Goal: Task Accomplishment & Management: Manage account settings

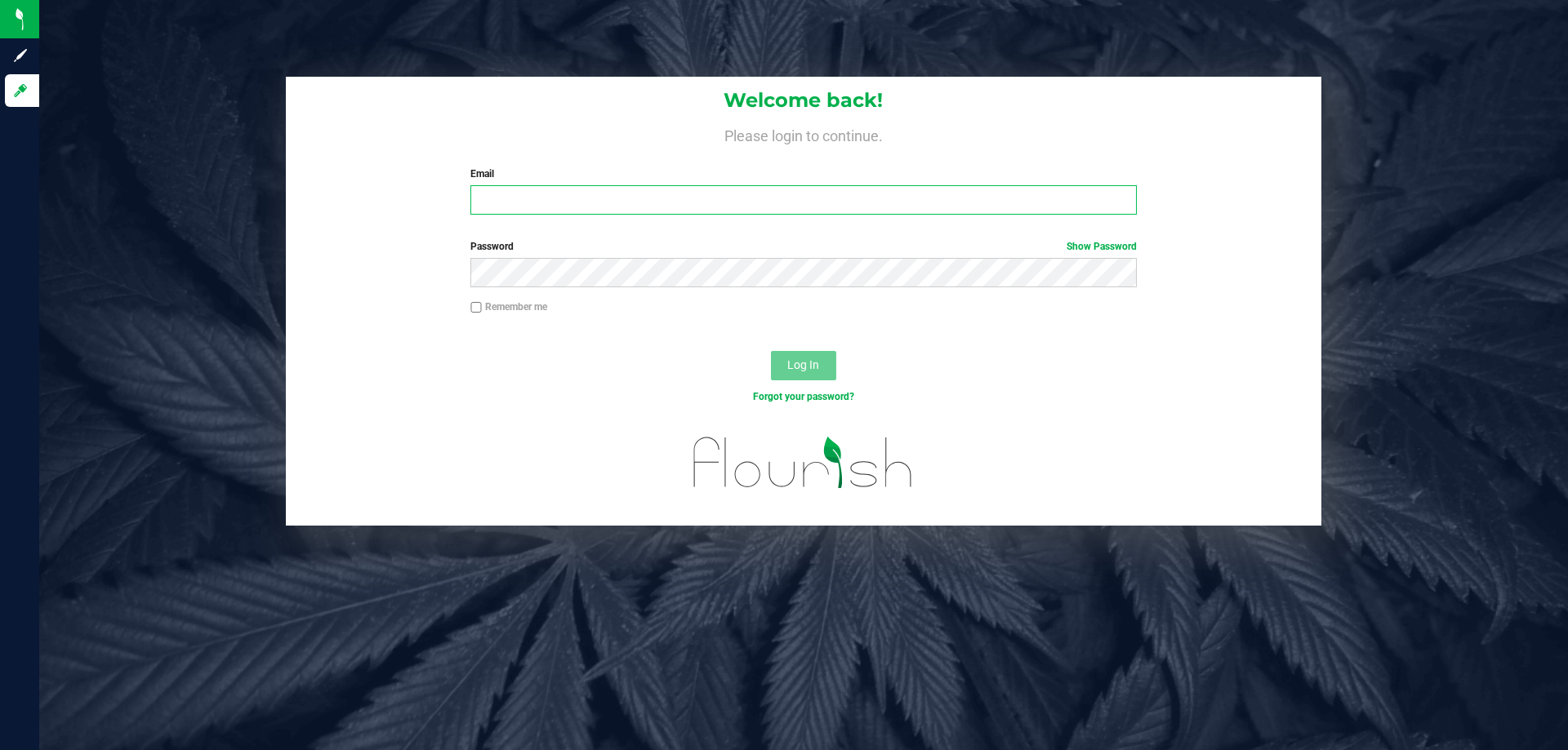
click at [625, 194] on input "Email" at bounding box center [803, 199] width 666 height 30
type input "Ebell@liveparallel.com"
click at [771, 351] on button "Log In" at bounding box center [803, 366] width 65 height 30
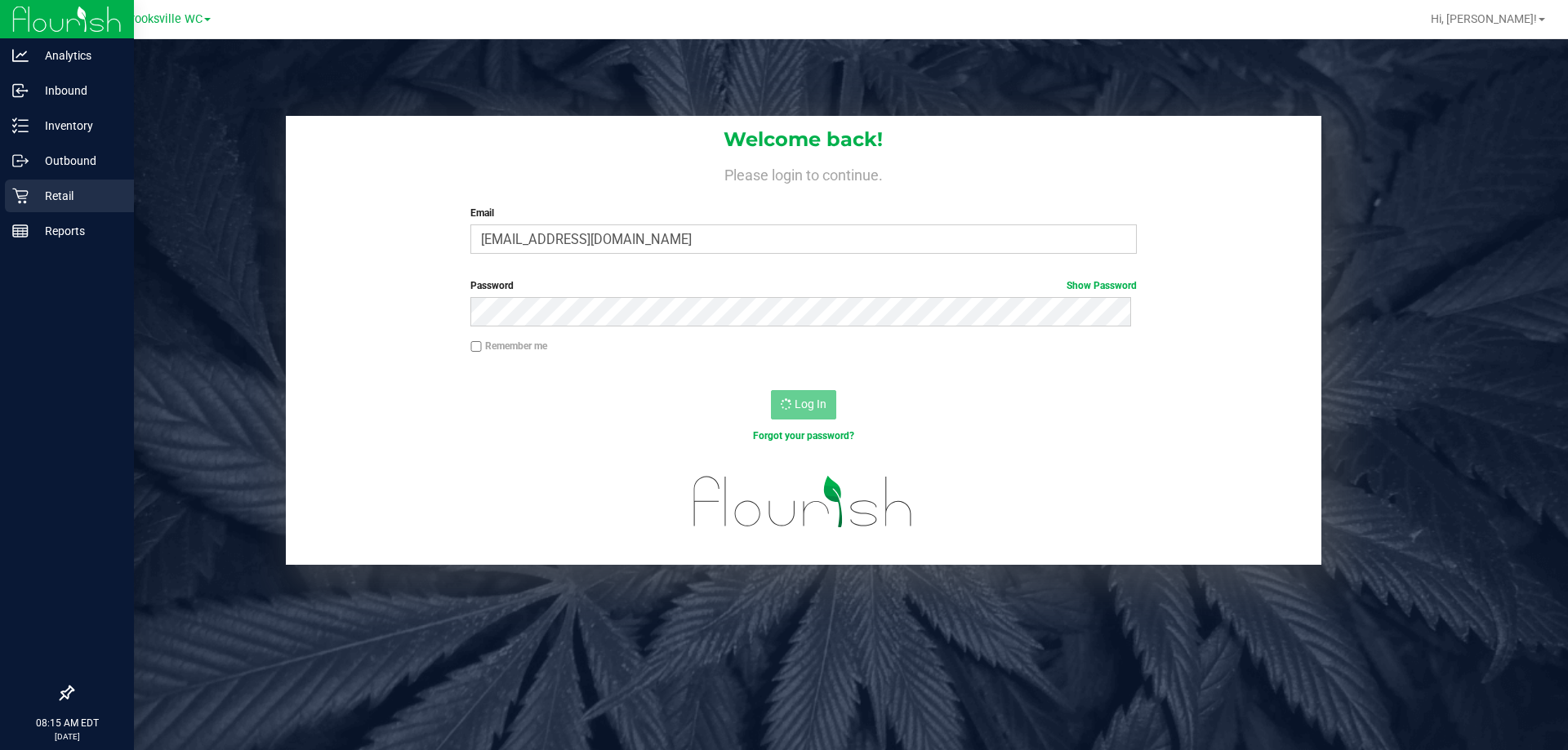
click at [38, 196] on p "Retail" at bounding box center [77, 195] width 98 height 20
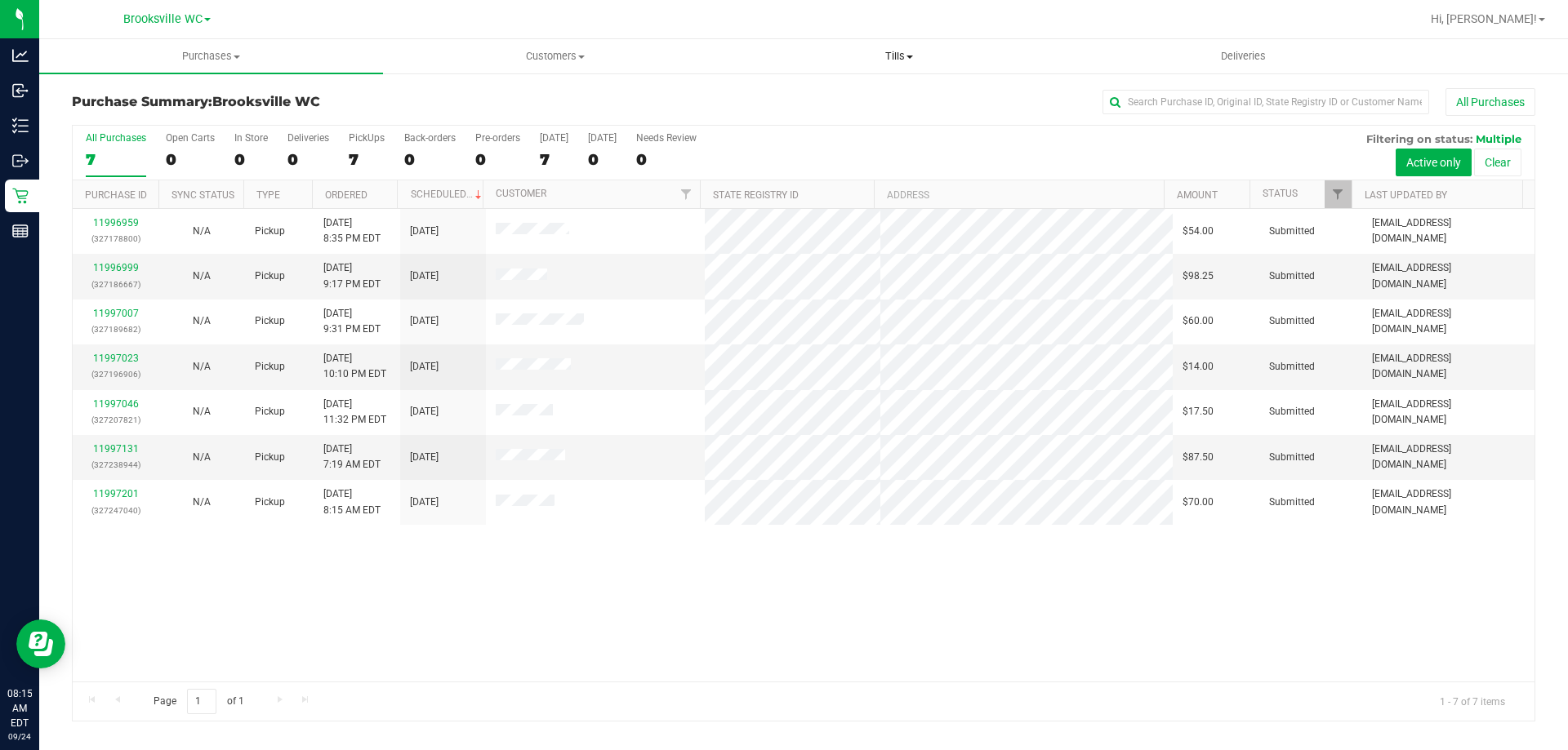
click at [893, 54] on span "Tills" at bounding box center [898, 56] width 342 height 14
click at [832, 93] on span "Manage tills" at bounding box center [782, 98] width 110 height 14
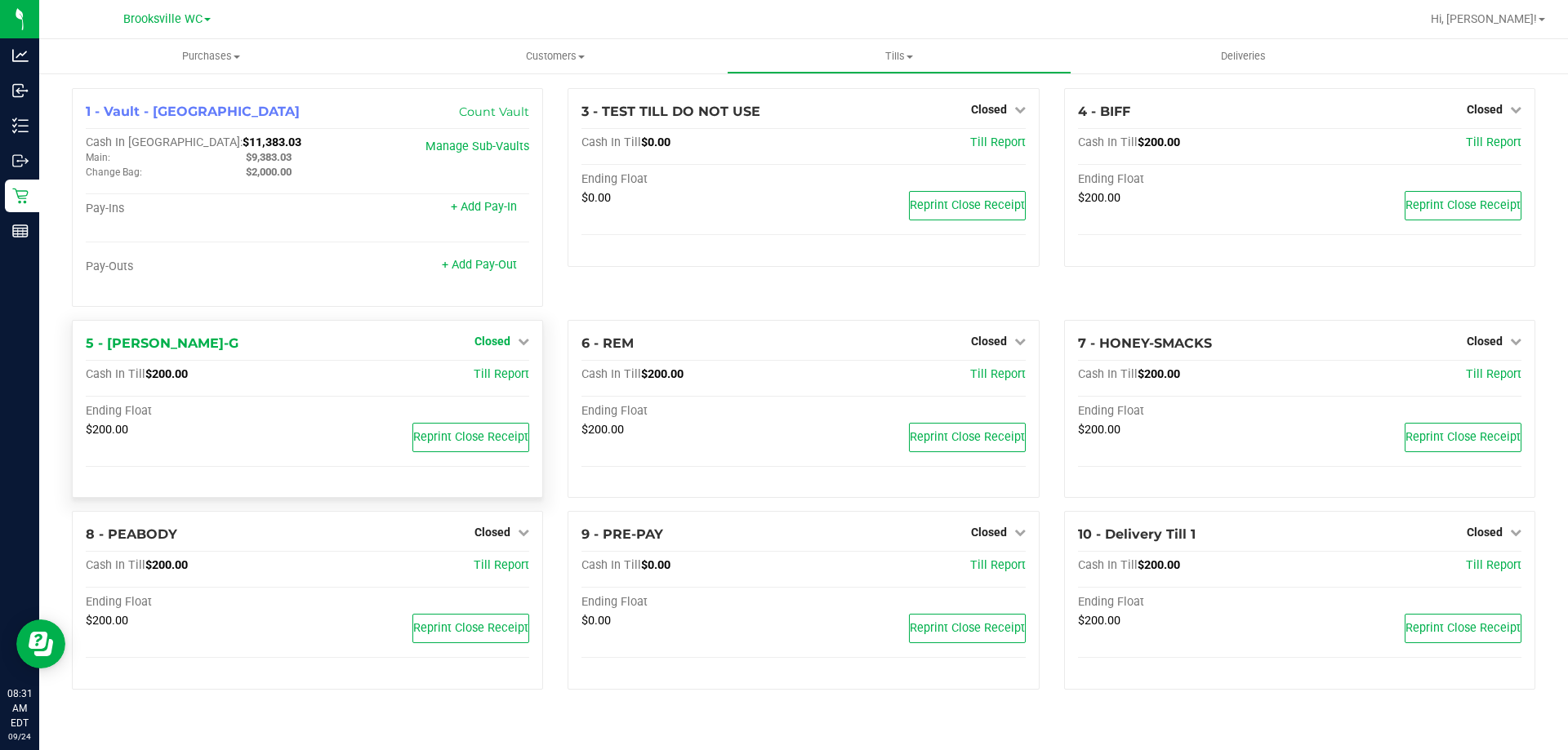
click at [503, 348] on span "Closed" at bounding box center [492, 340] width 36 height 13
click at [524, 341] on icon at bounding box center [523, 340] width 11 height 11
click at [509, 344] on span "Closed" at bounding box center [492, 340] width 36 height 13
click at [508, 373] on link "Open Till" at bounding box center [492, 374] width 43 height 13
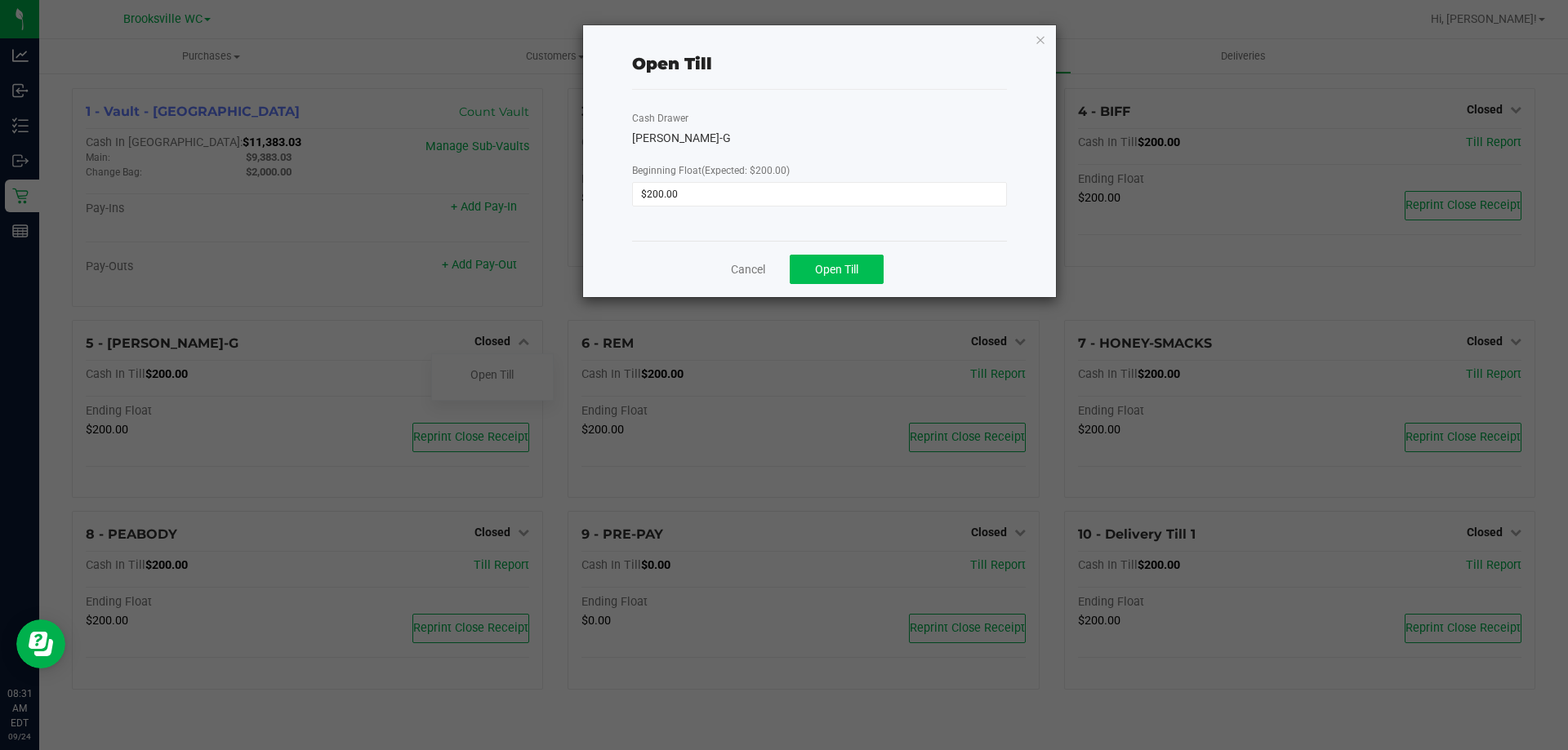
click at [868, 260] on button "Open Till" at bounding box center [836, 269] width 94 height 30
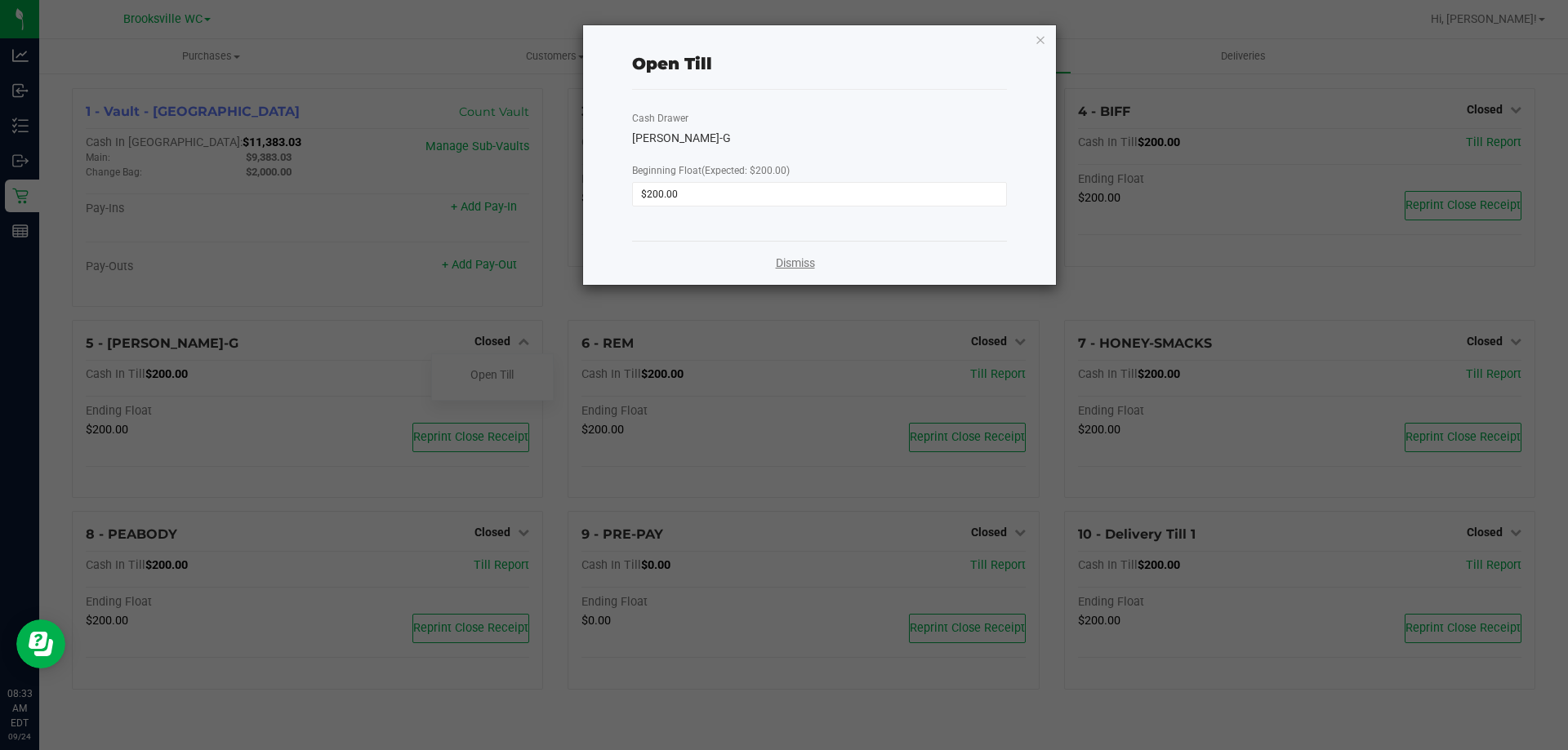
click at [792, 262] on link "Dismiss" at bounding box center [795, 263] width 39 height 17
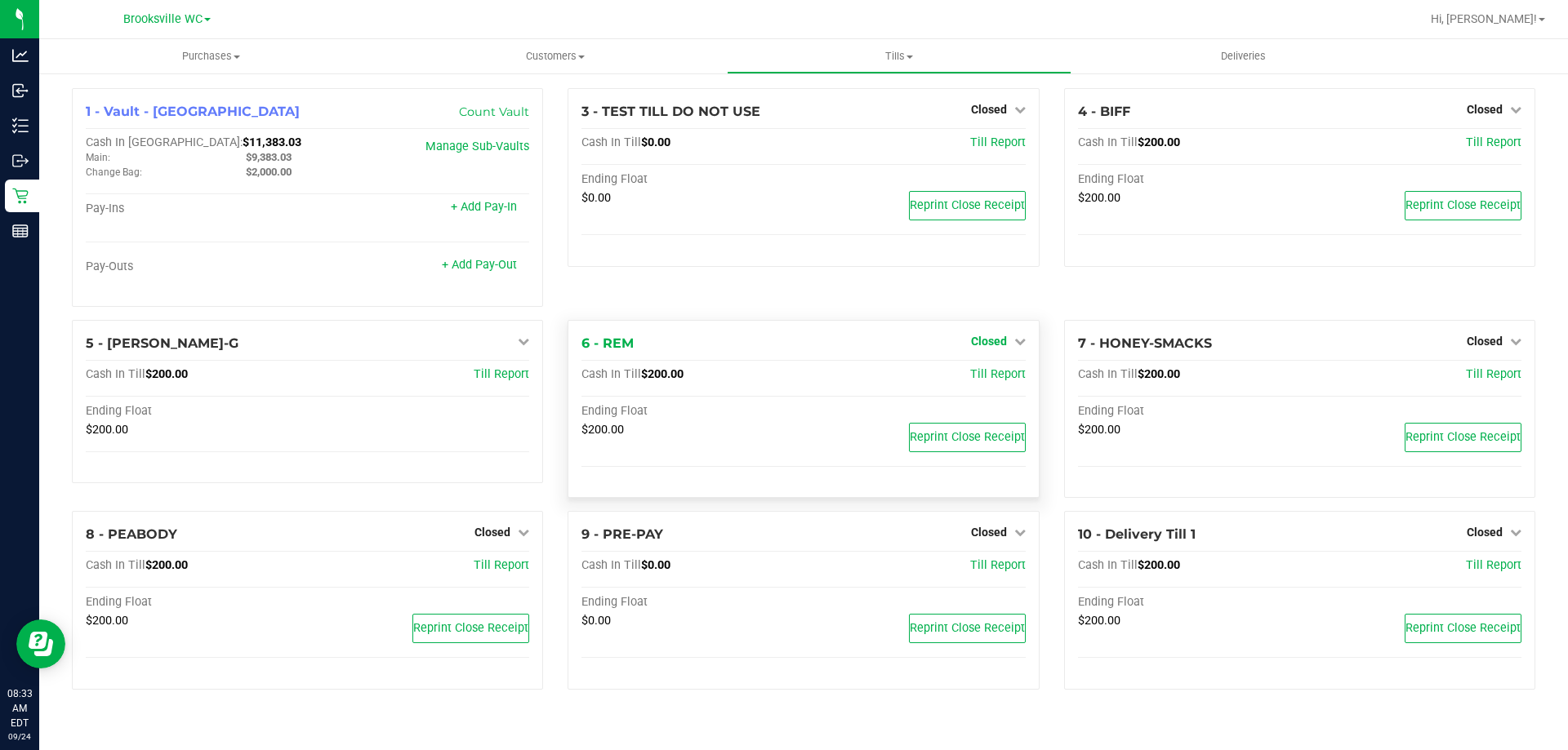
click at [988, 337] on span "Closed" at bounding box center [989, 340] width 36 height 13
click at [1002, 370] on link "Open Till" at bounding box center [988, 374] width 43 height 13
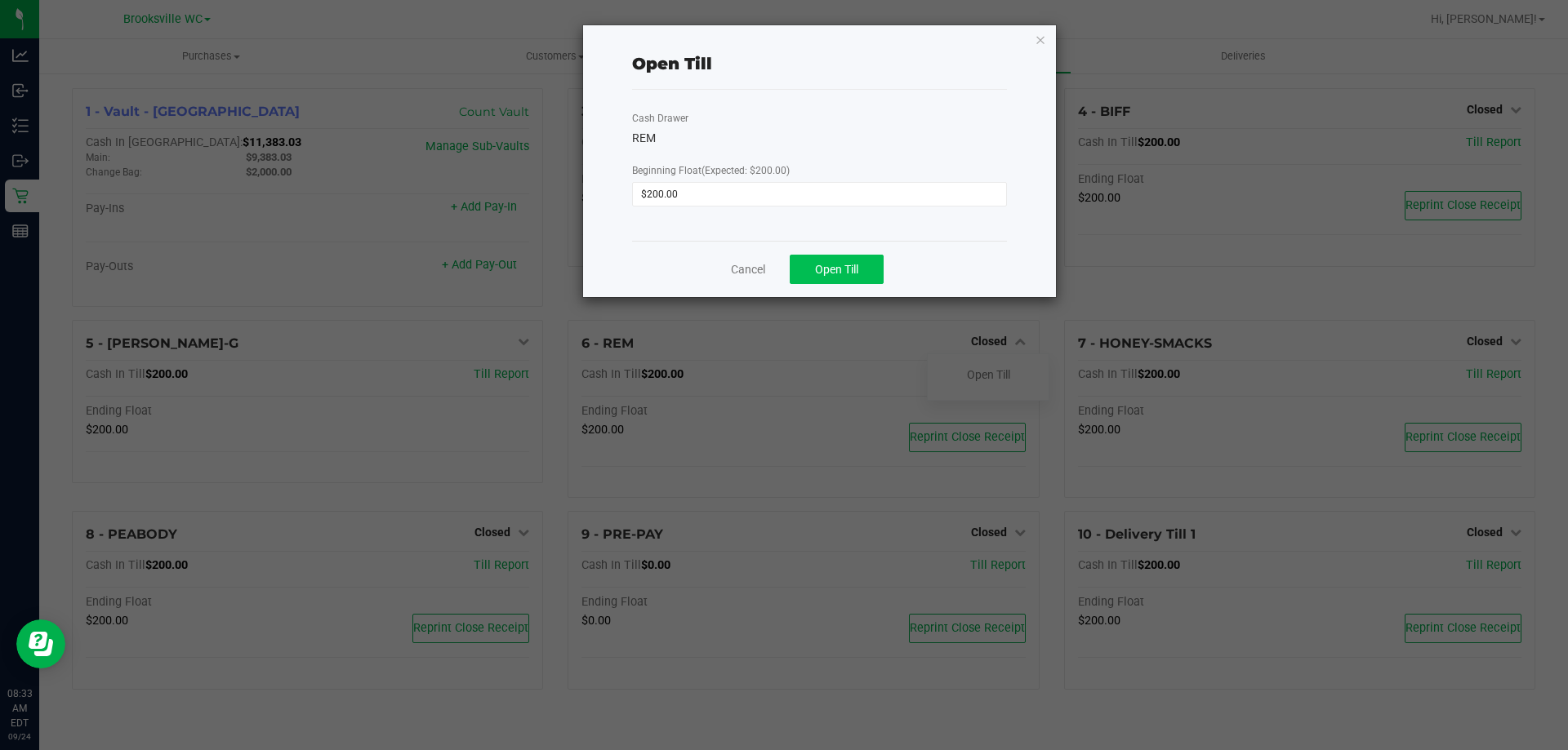
click at [870, 277] on button "Open Till" at bounding box center [836, 269] width 94 height 30
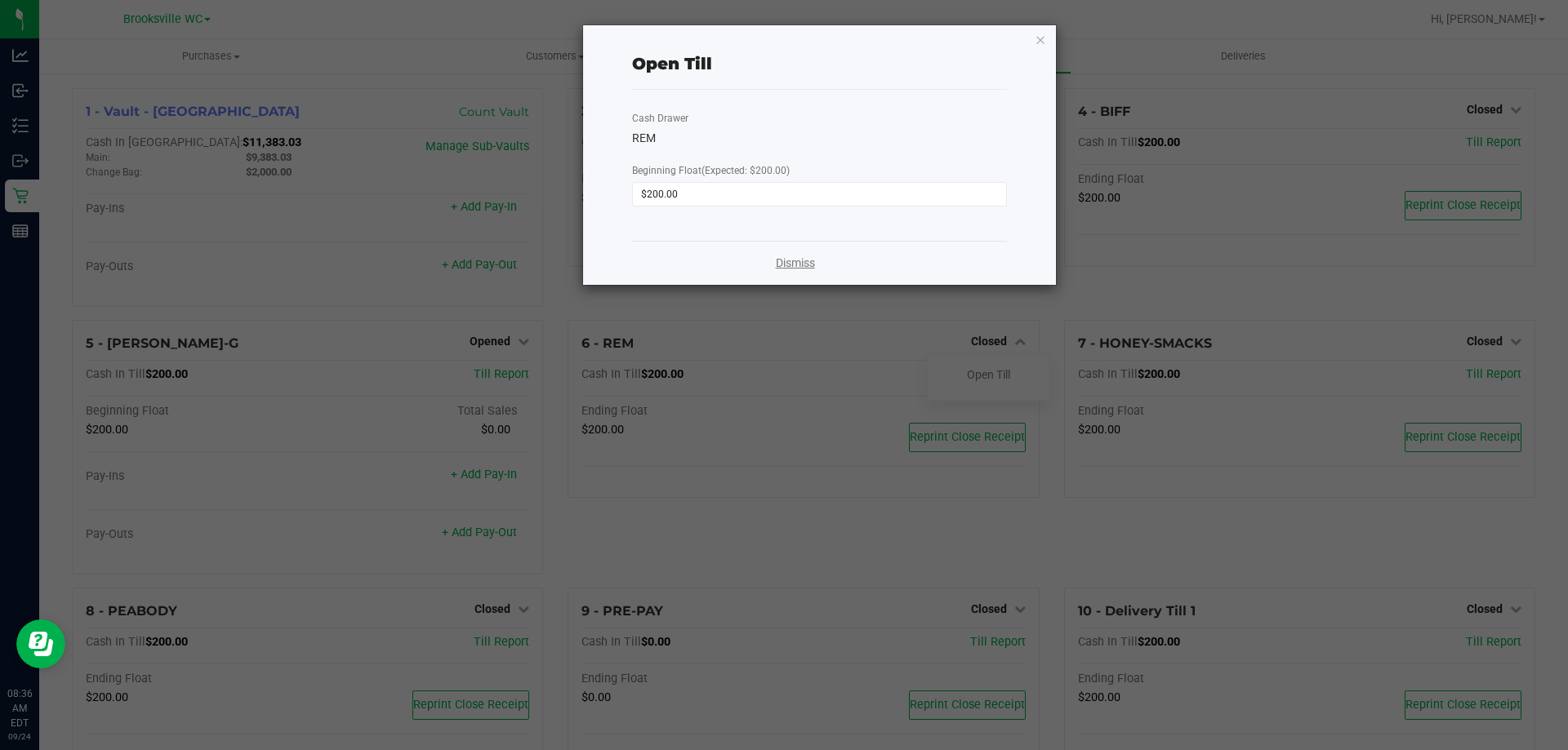
click at [802, 260] on link "Dismiss" at bounding box center [795, 263] width 39 height 17
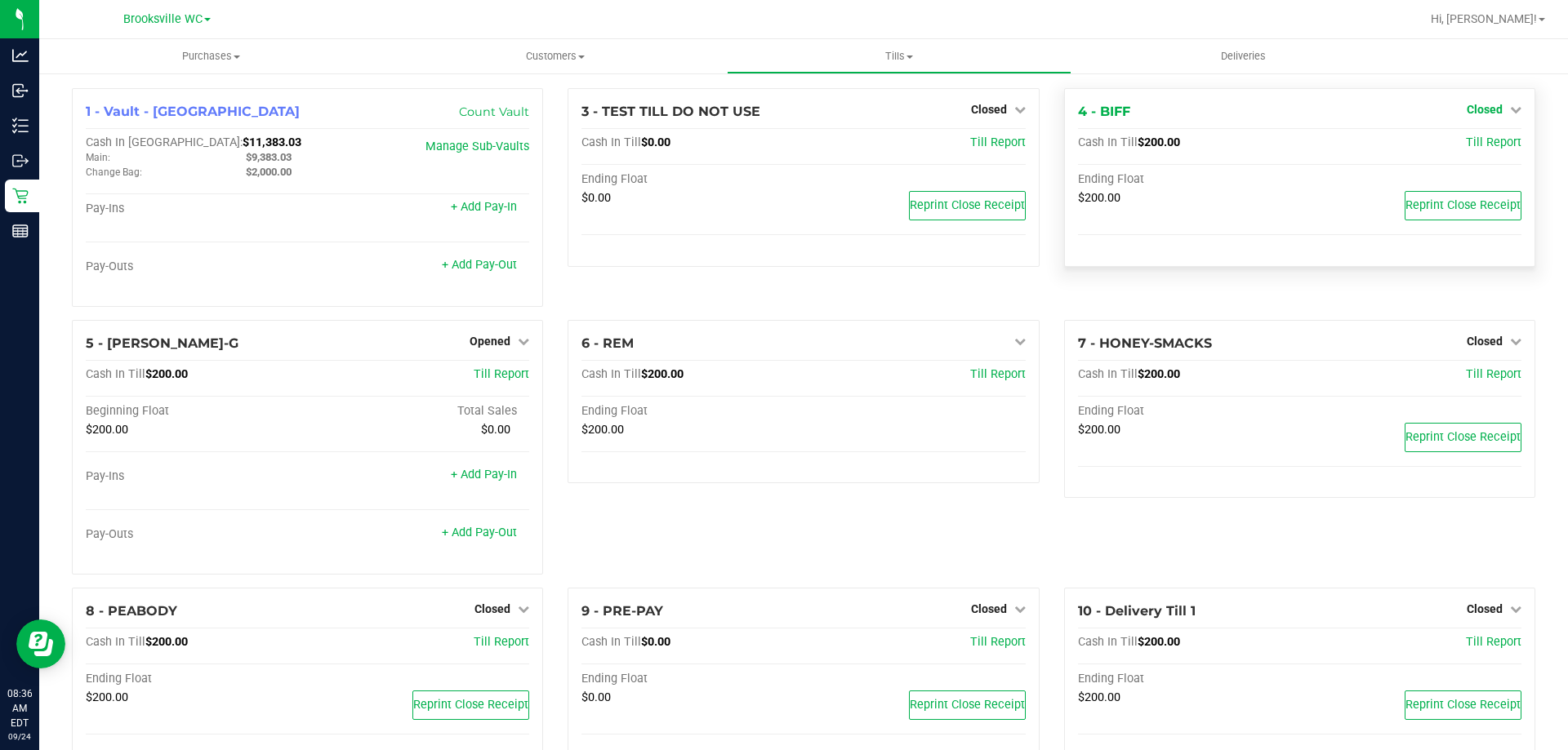
click at [1476, 112] on span "Closed" at bounding box center [1485, 109] width 36 height 13
click at [1485, 149] on link "Open Till" at bounding box center [1484, 143] width 43 height 13
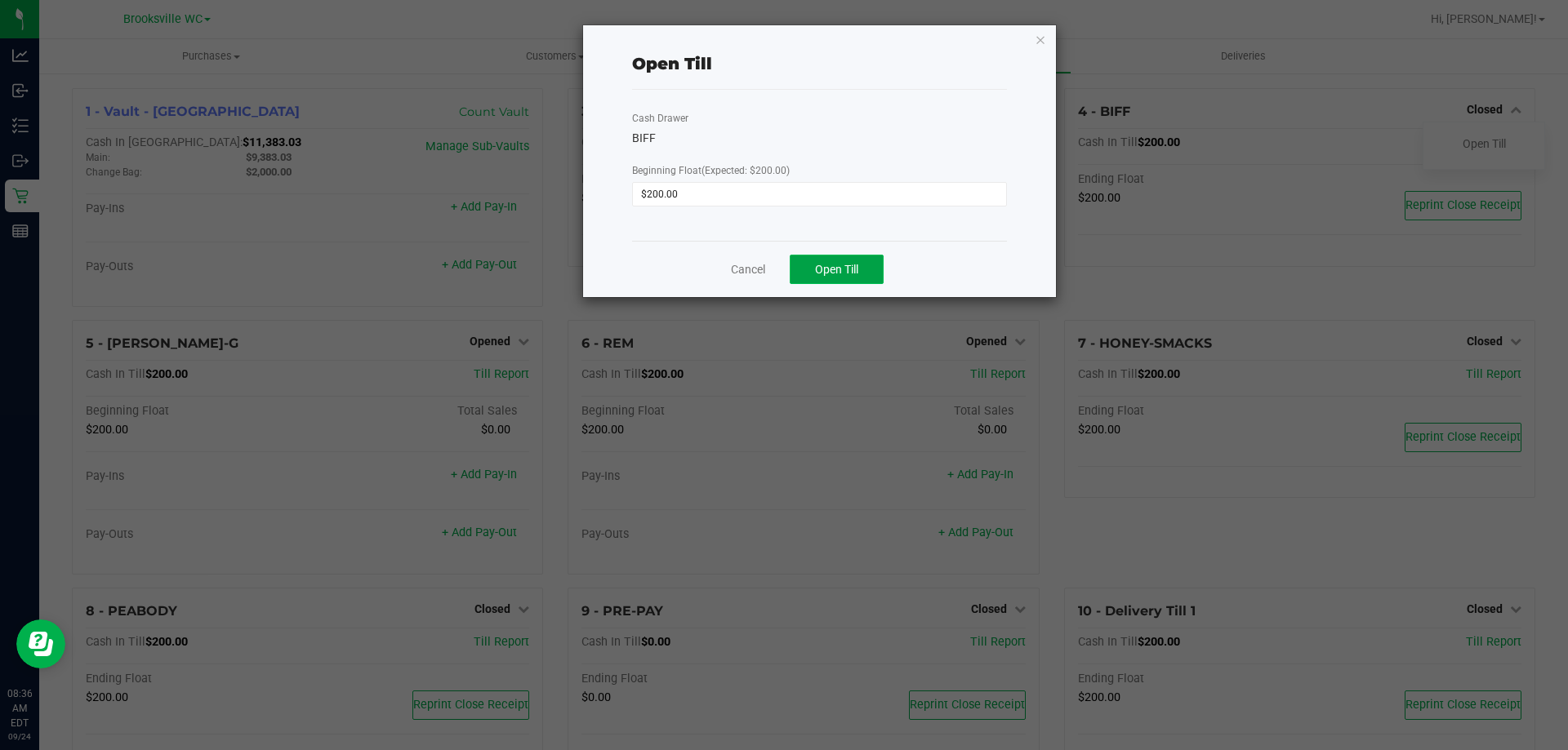
click at [853, 269] on span "Open Till" at bounding box center [836, 269] width 43 height 13
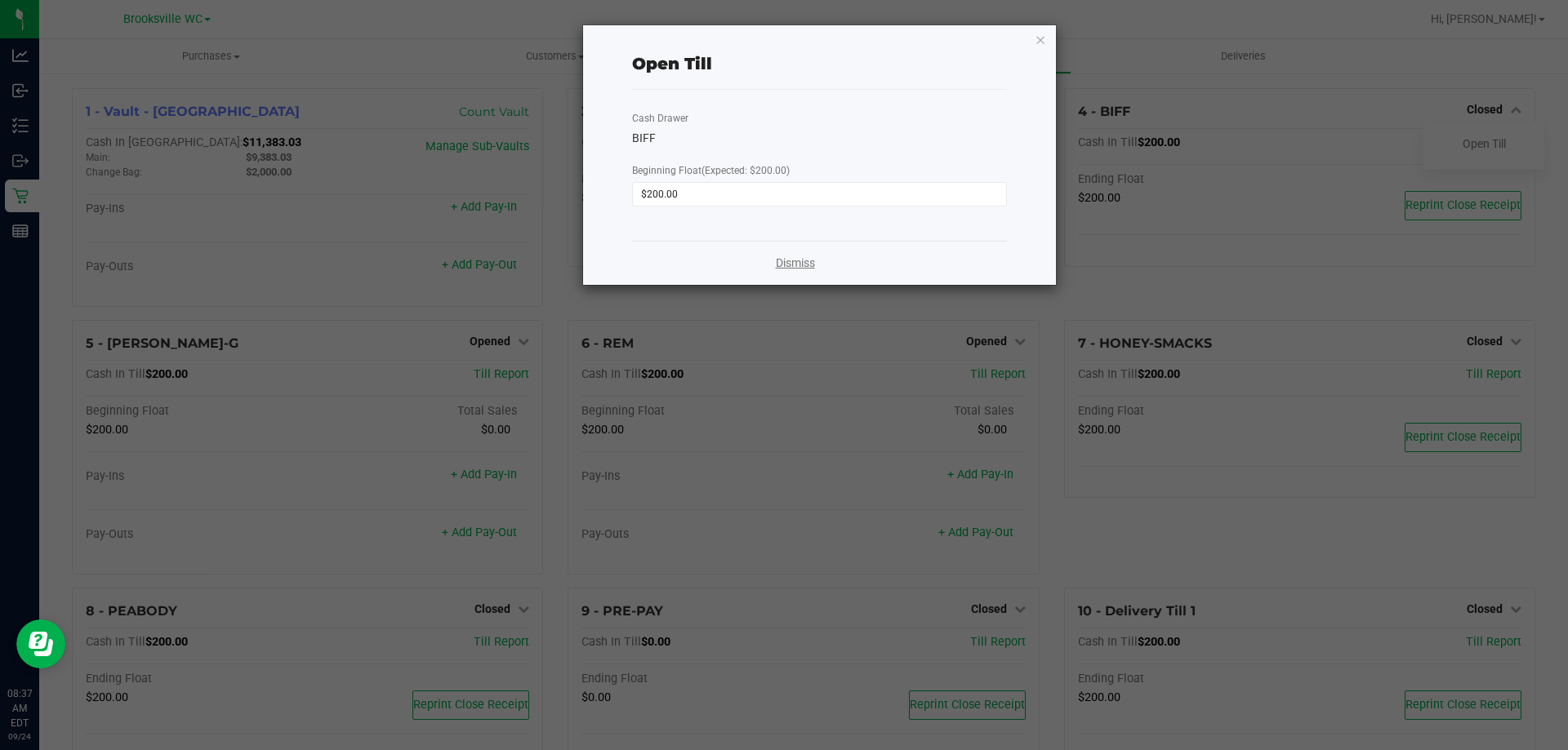
click at [802, 261] on link "Dismiss" at bounding box center [795, 263] width 39 height 17
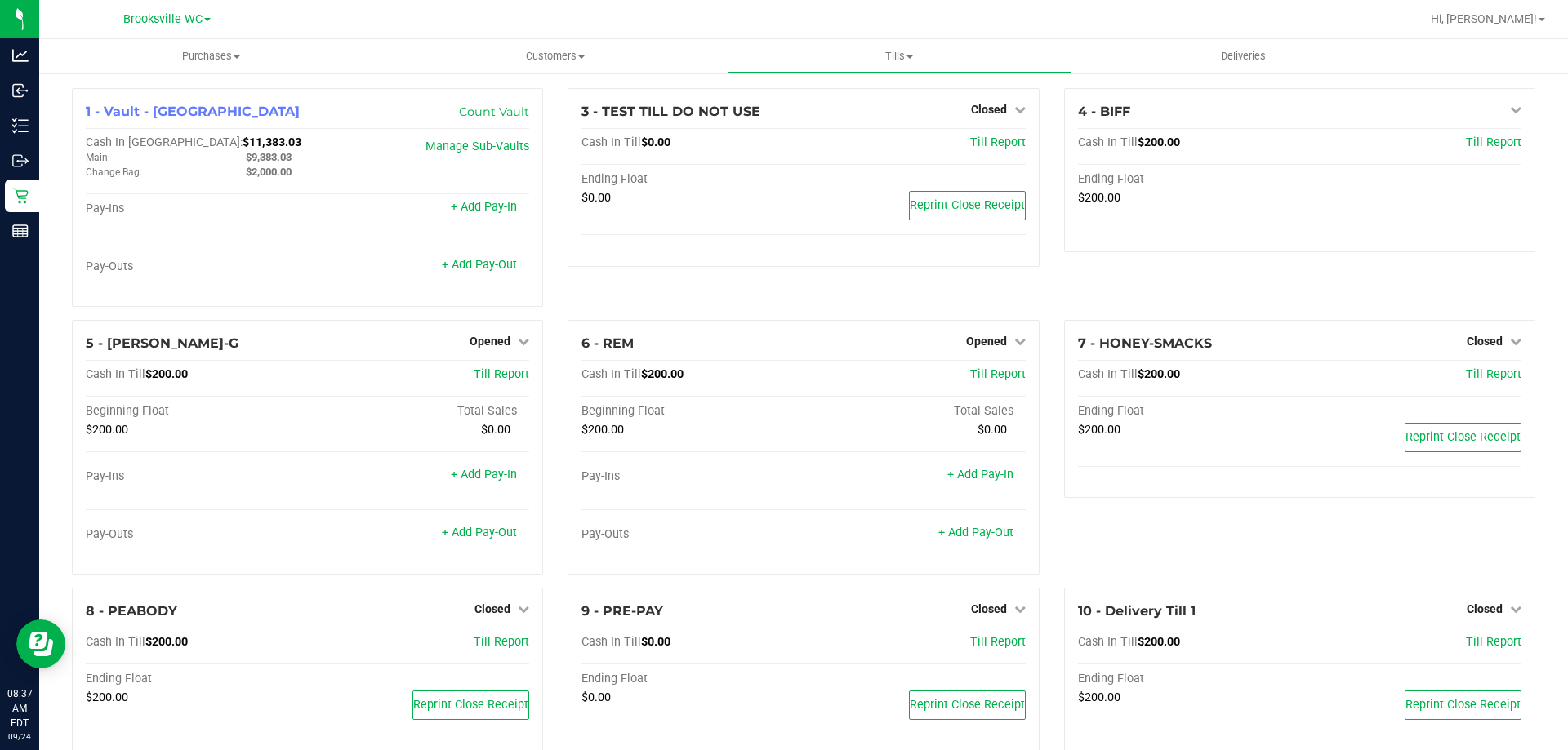
scroll to position [47, 0]
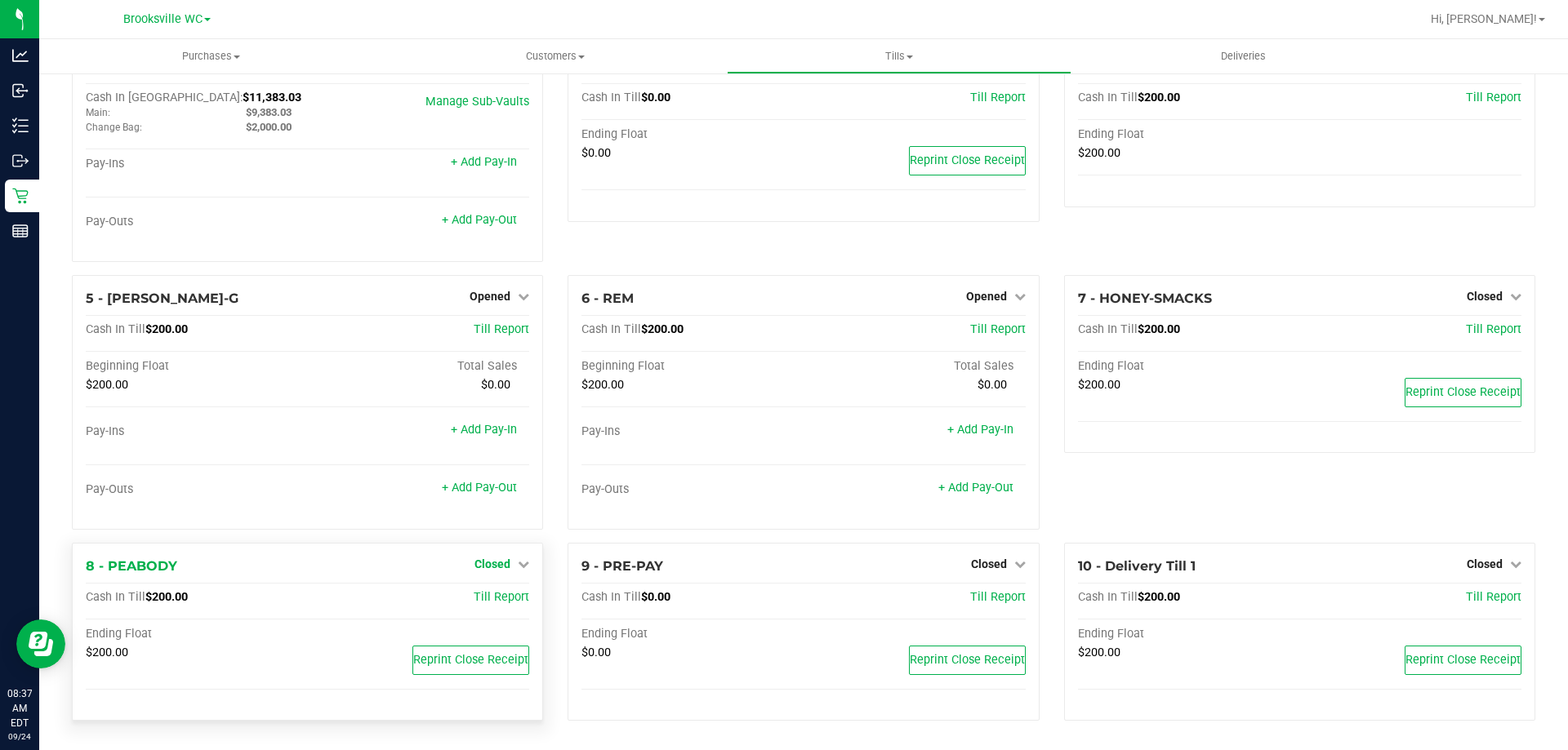
click at [505, 564] on span "Closed" at bounding box center [492, 563] width 36 height 13
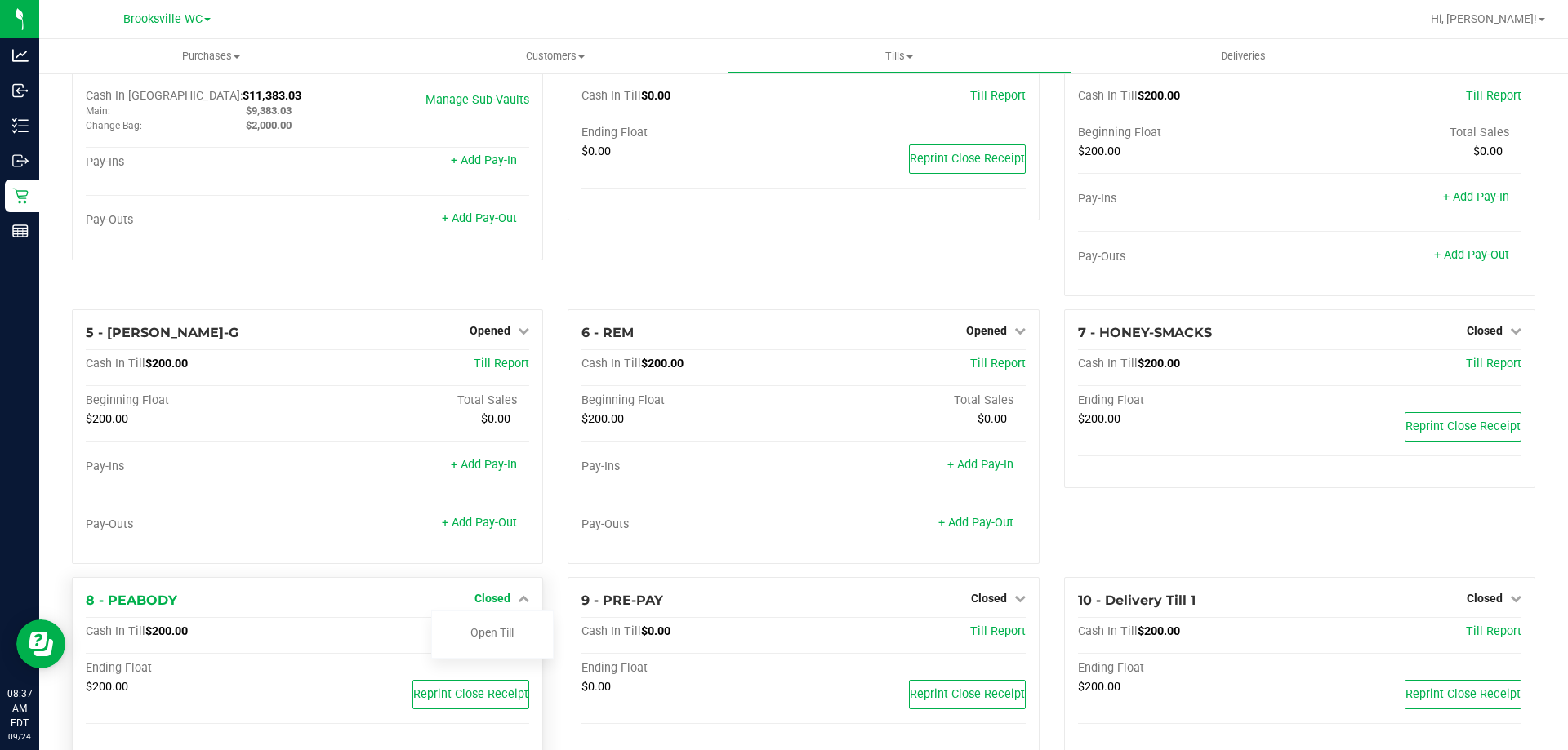
click at [482, 600] on span "Closed" at bounding box center [492, 597] width 36 height 13
click at [497, 600] on span "Closed" at bounding box center [492, 597] width 36 height 13
click at [486, 634] on link "Open Till" at bounding box center [492, 632] width 43 height 13
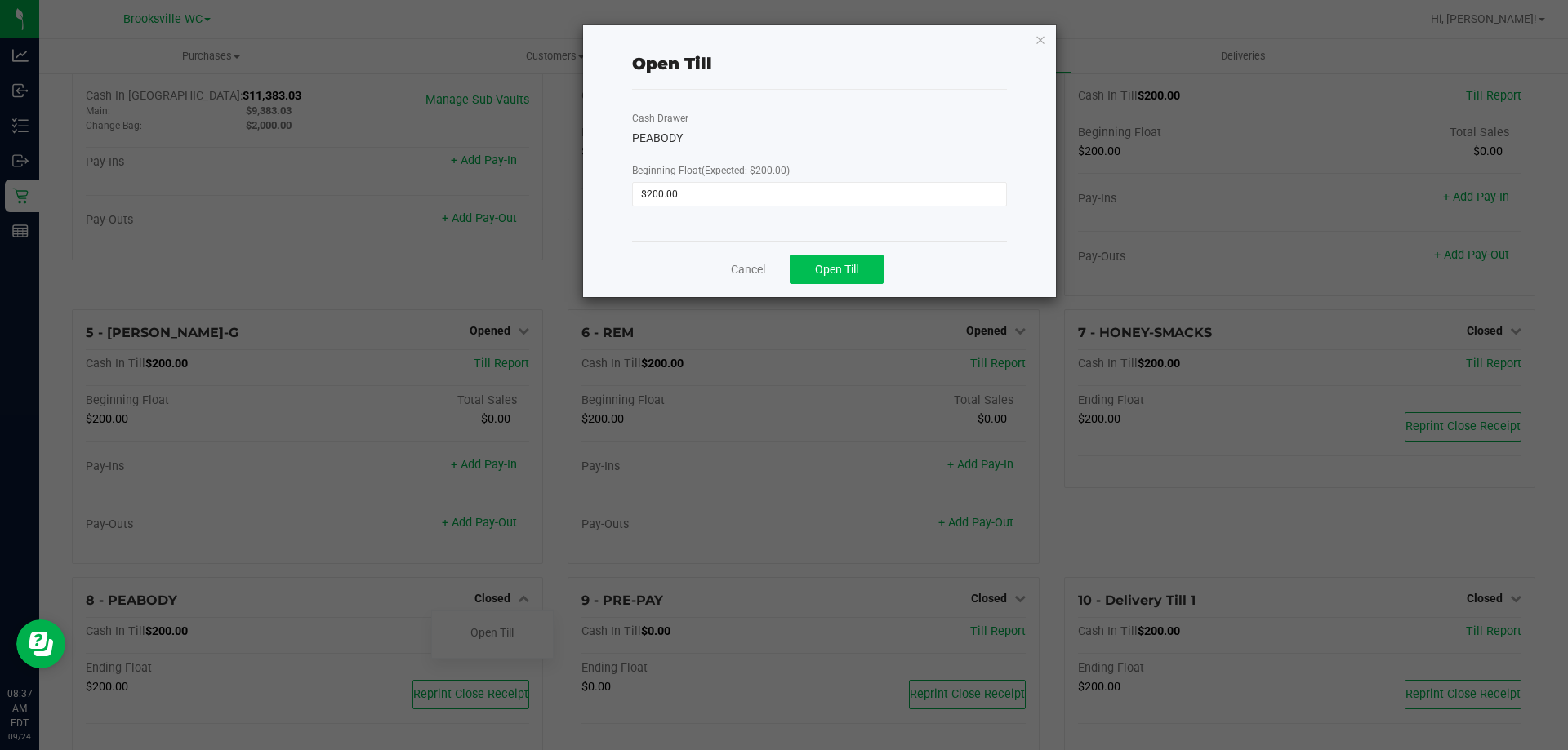
click at [857, 260] on button "Open Till" at bounding box center [836, 269] width 94 height 30
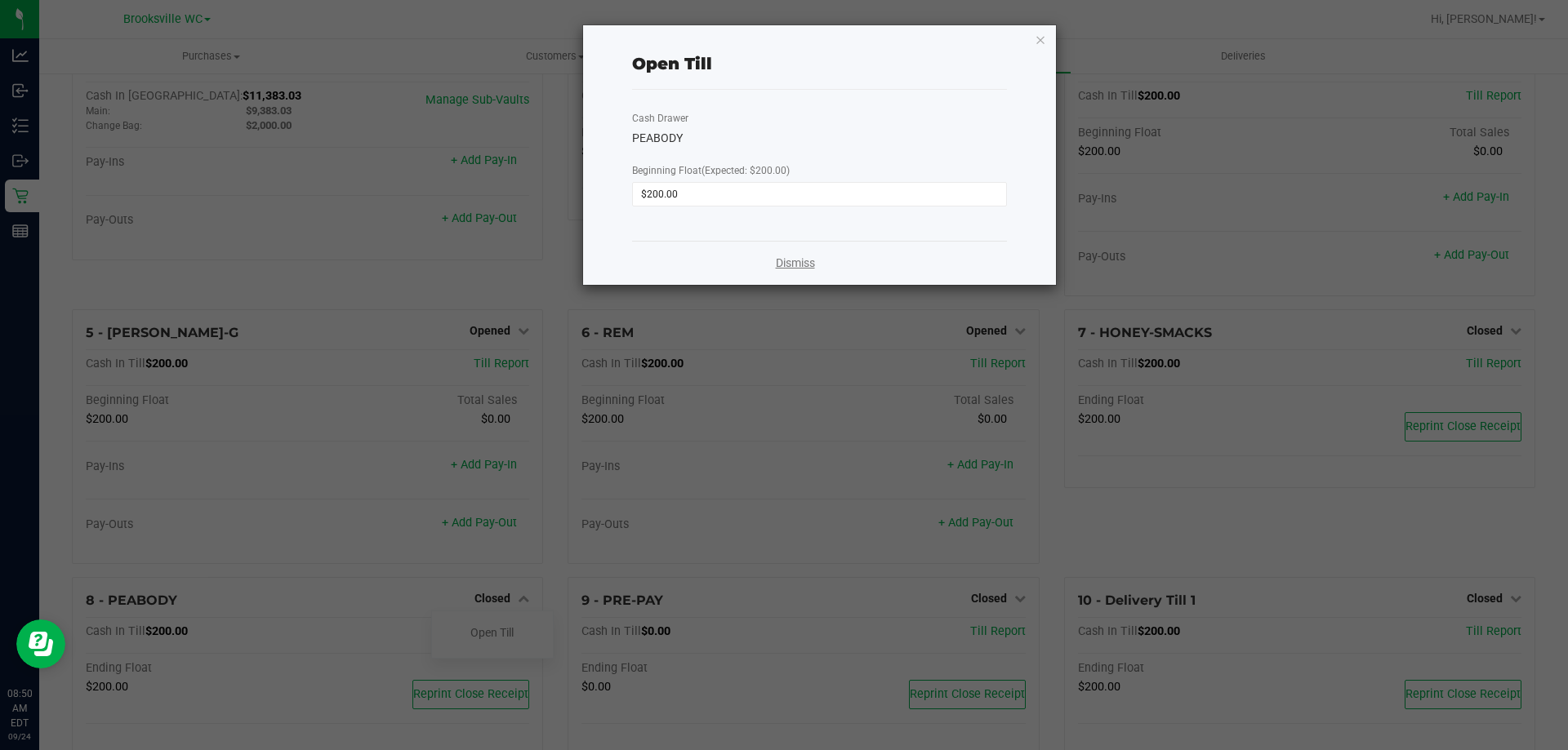
click at [795, 261] on link "Dismiss" at bounding box center [795, 263] width 39 height 17
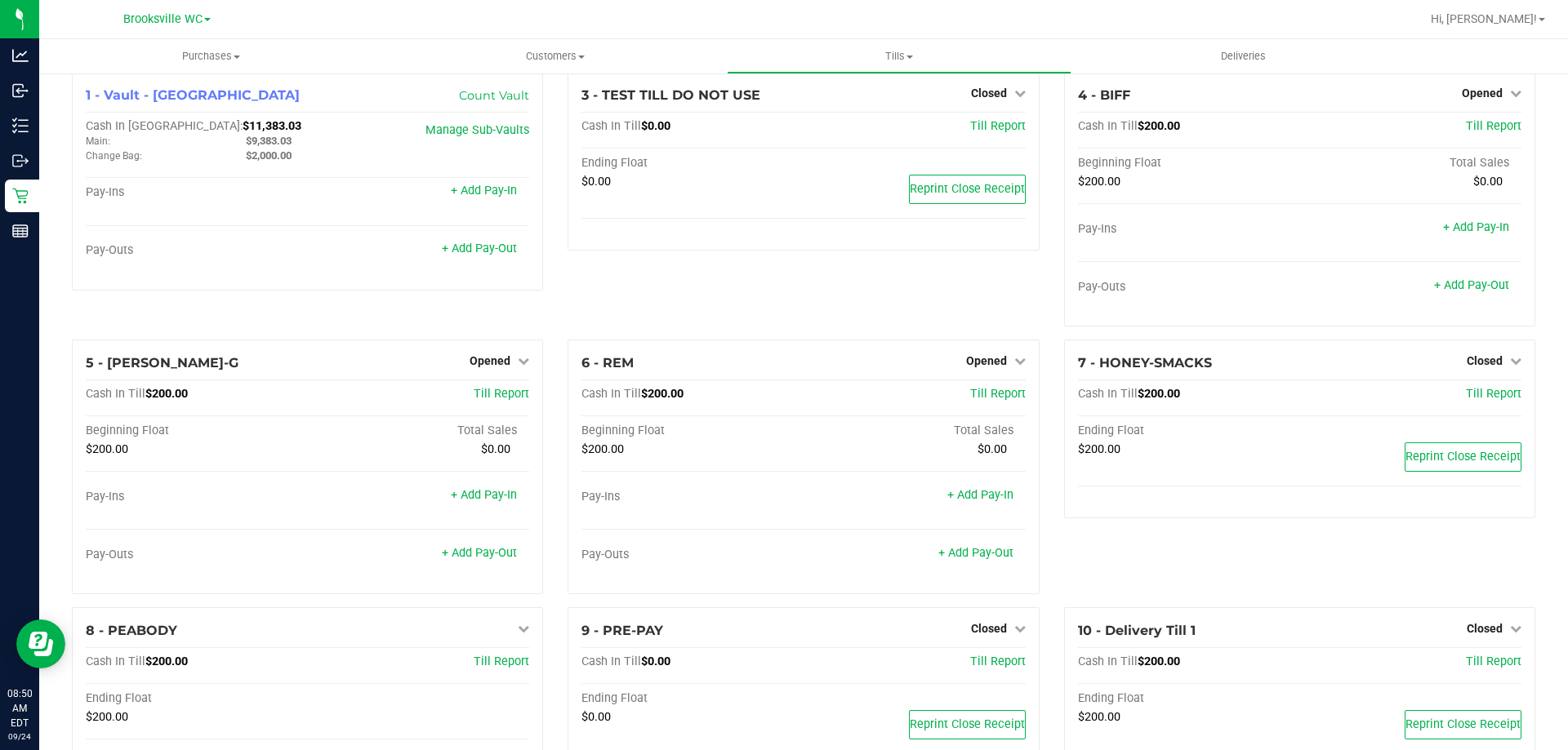
scroll to position [0, 0]
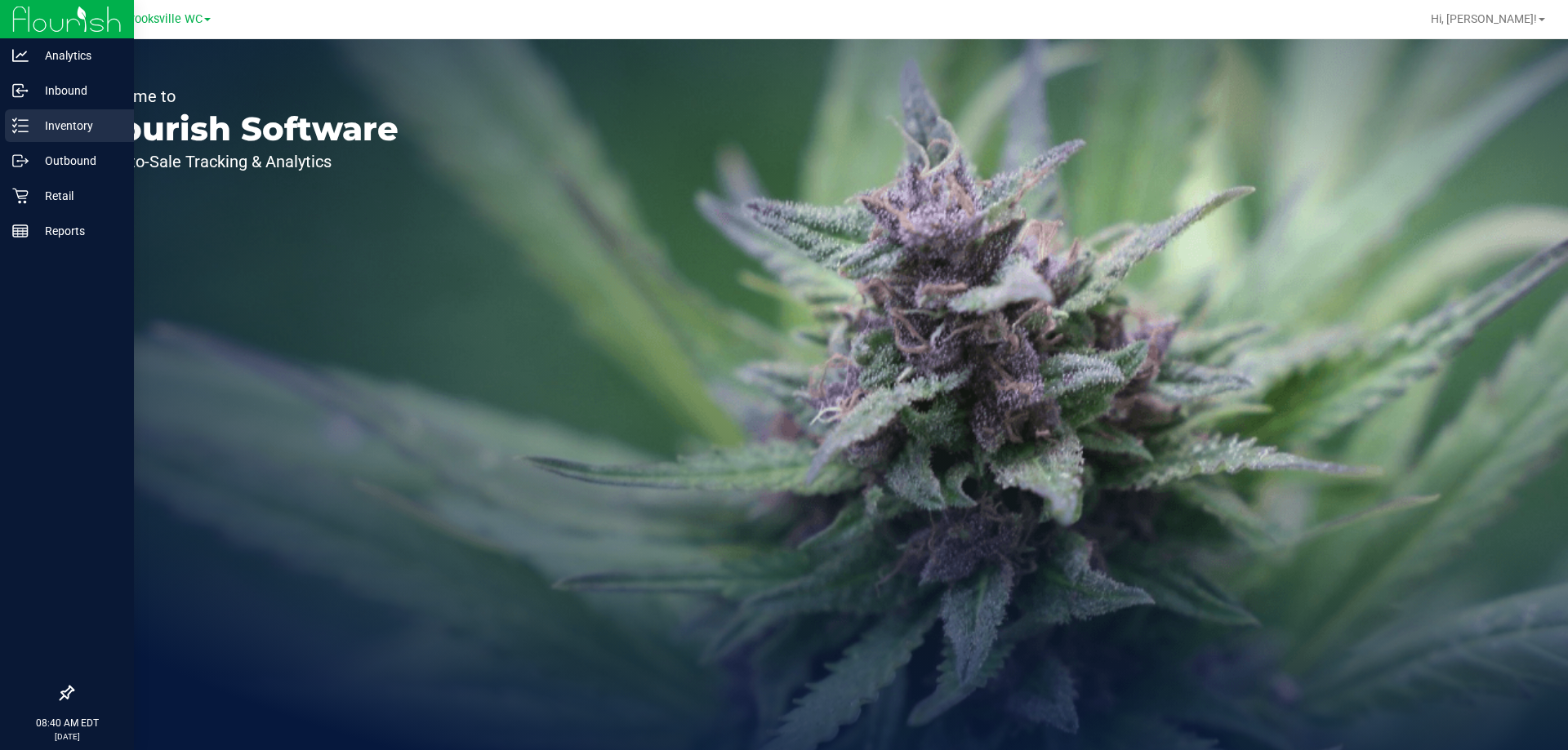
click at [64, 132] on p "Inventory" at bounding box center [77, 126] width 98 height 20
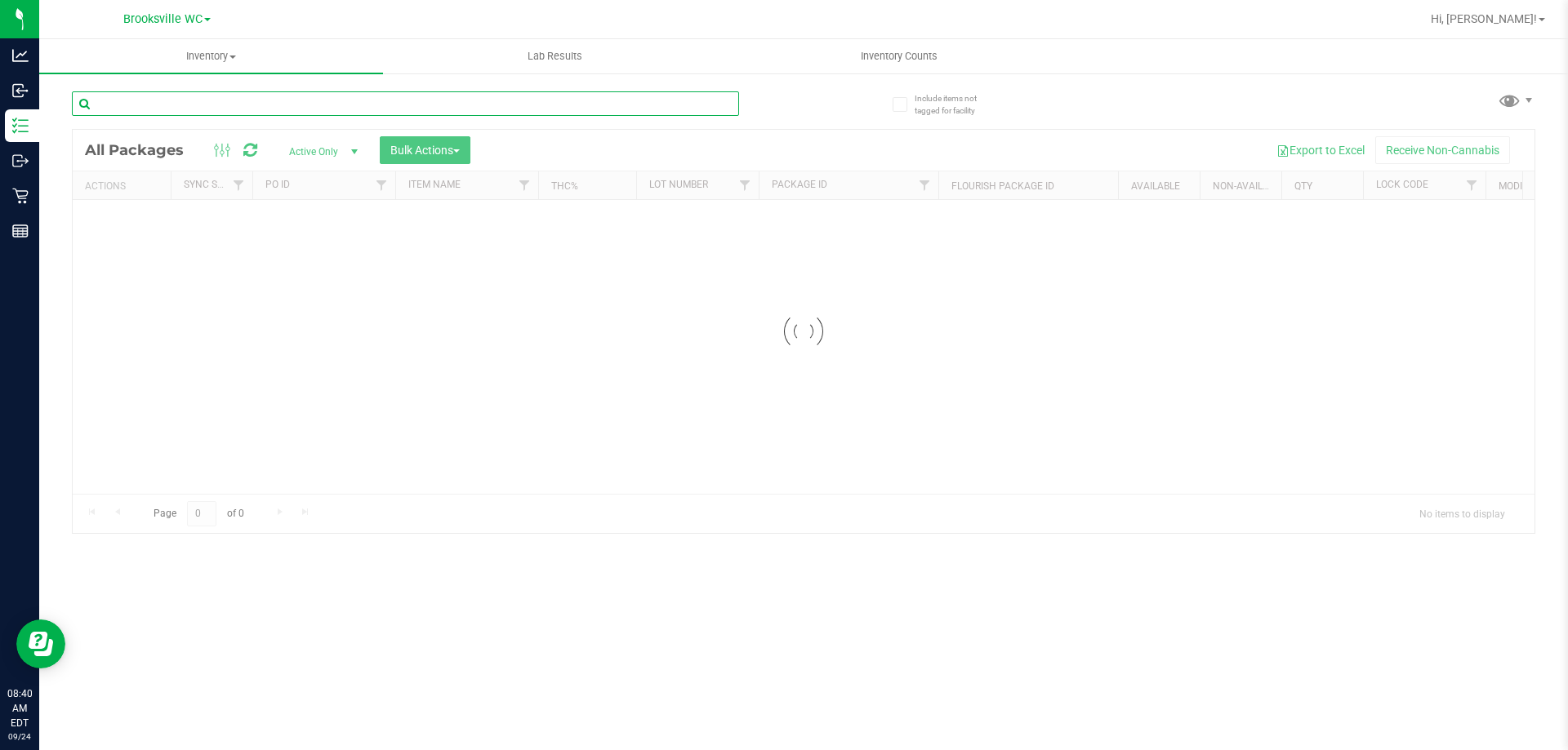
click at [268, 98] on input "text" at bounding box center [406, 104] width 667 height 25
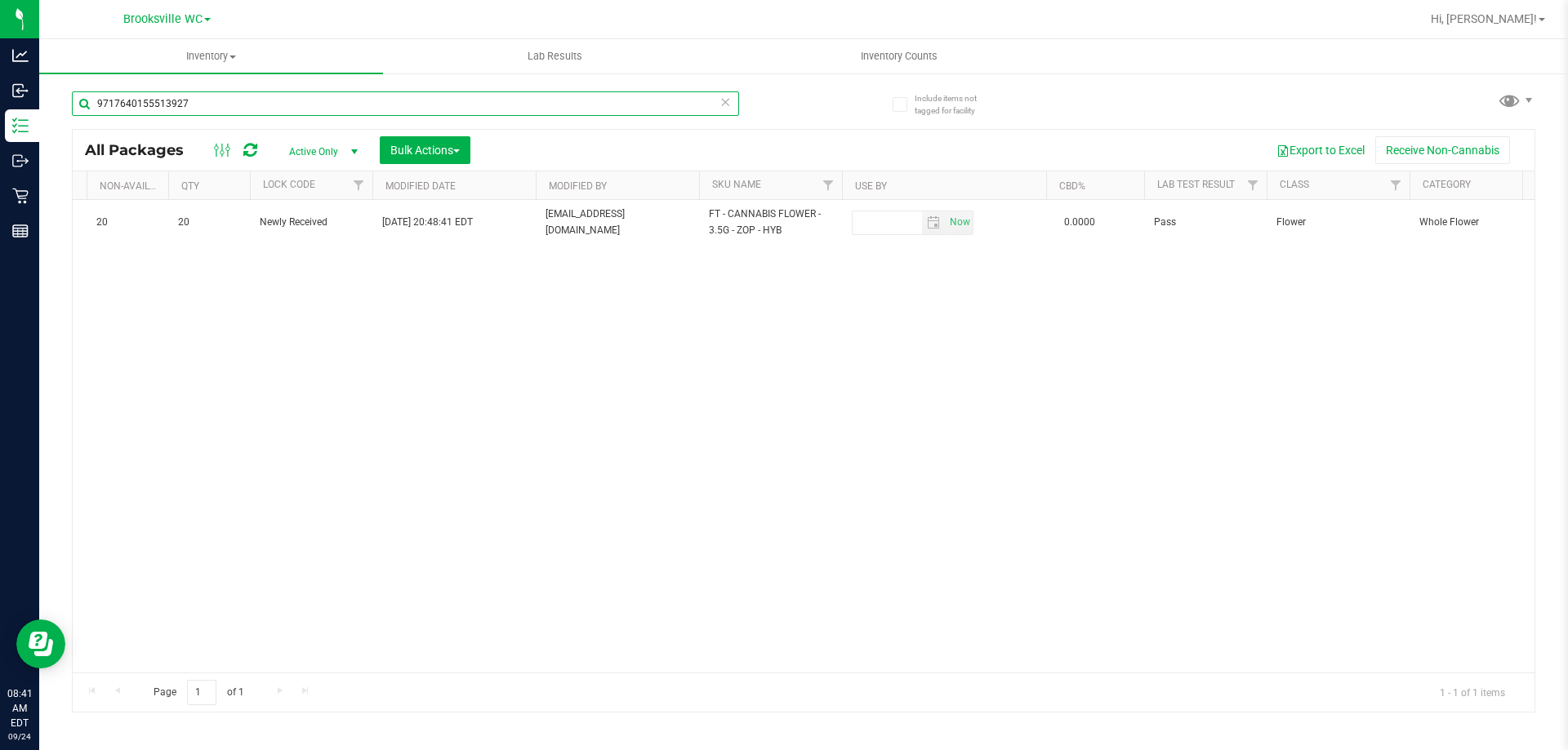
scroll to position [0, 1148]
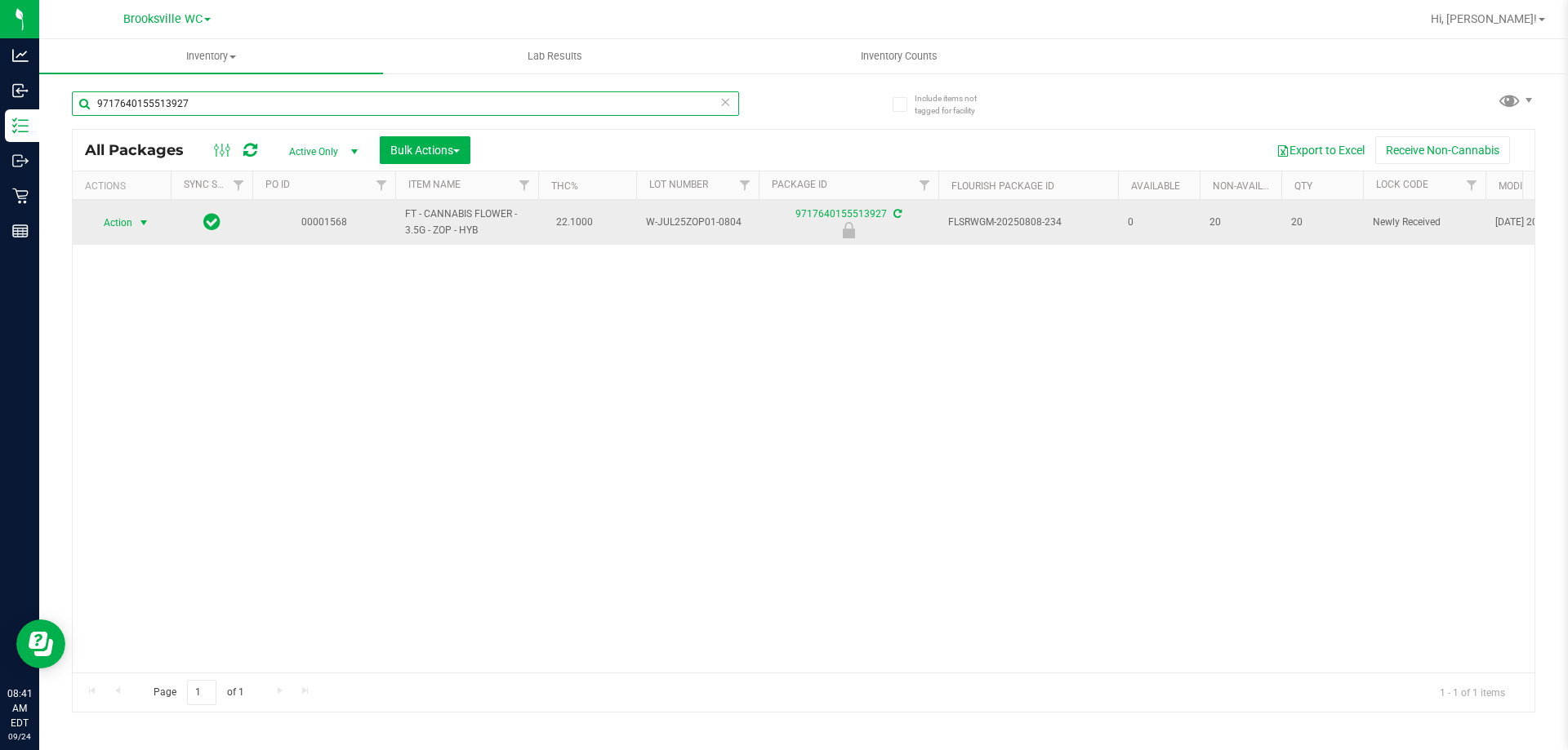
type input "9717640155513927"
click at [126, 217] on span "Action" at bounding box center [111, 222] width 44 height 23
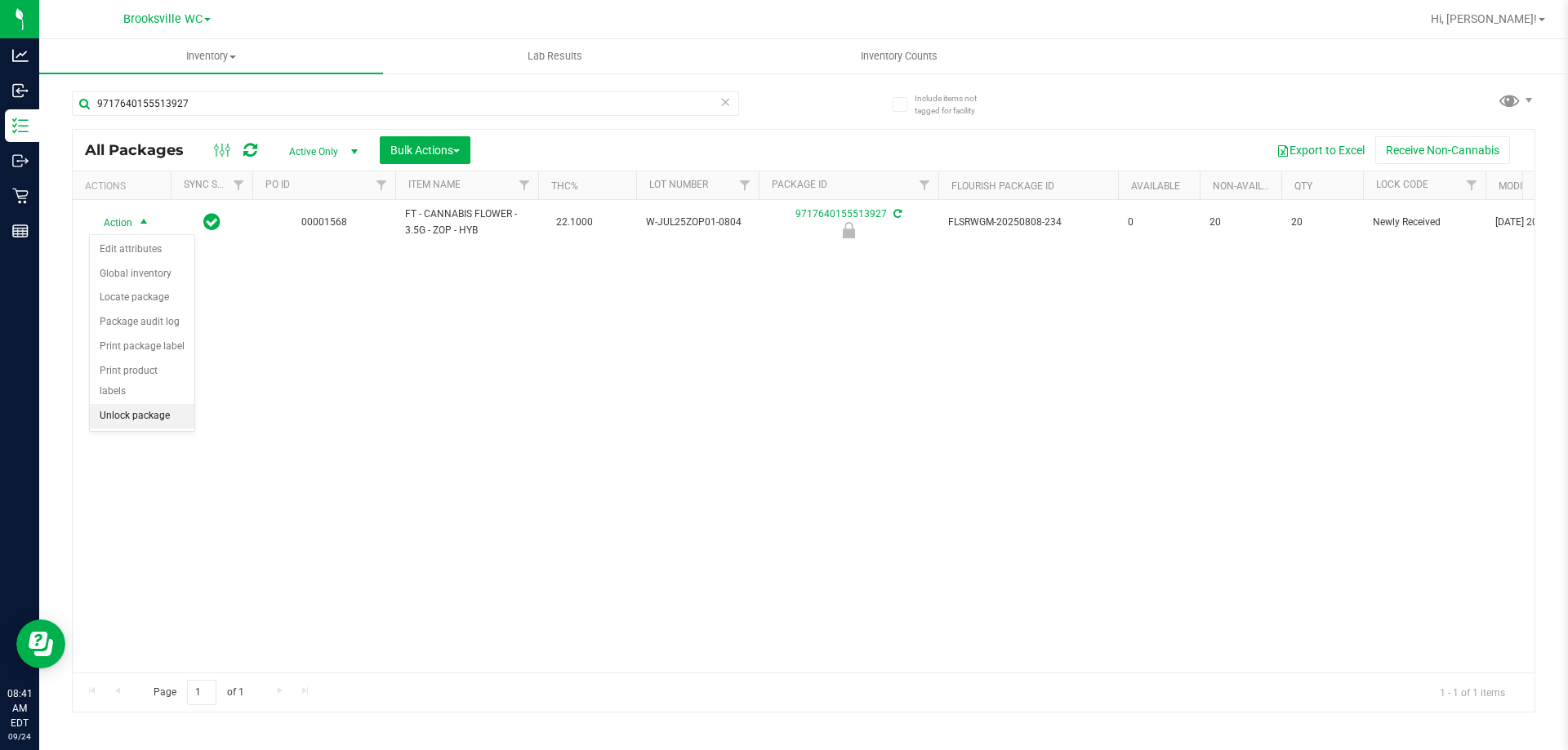
click at [170, 404] on li "Unlock package" at bounding box center [142, 416] width 104 height 25
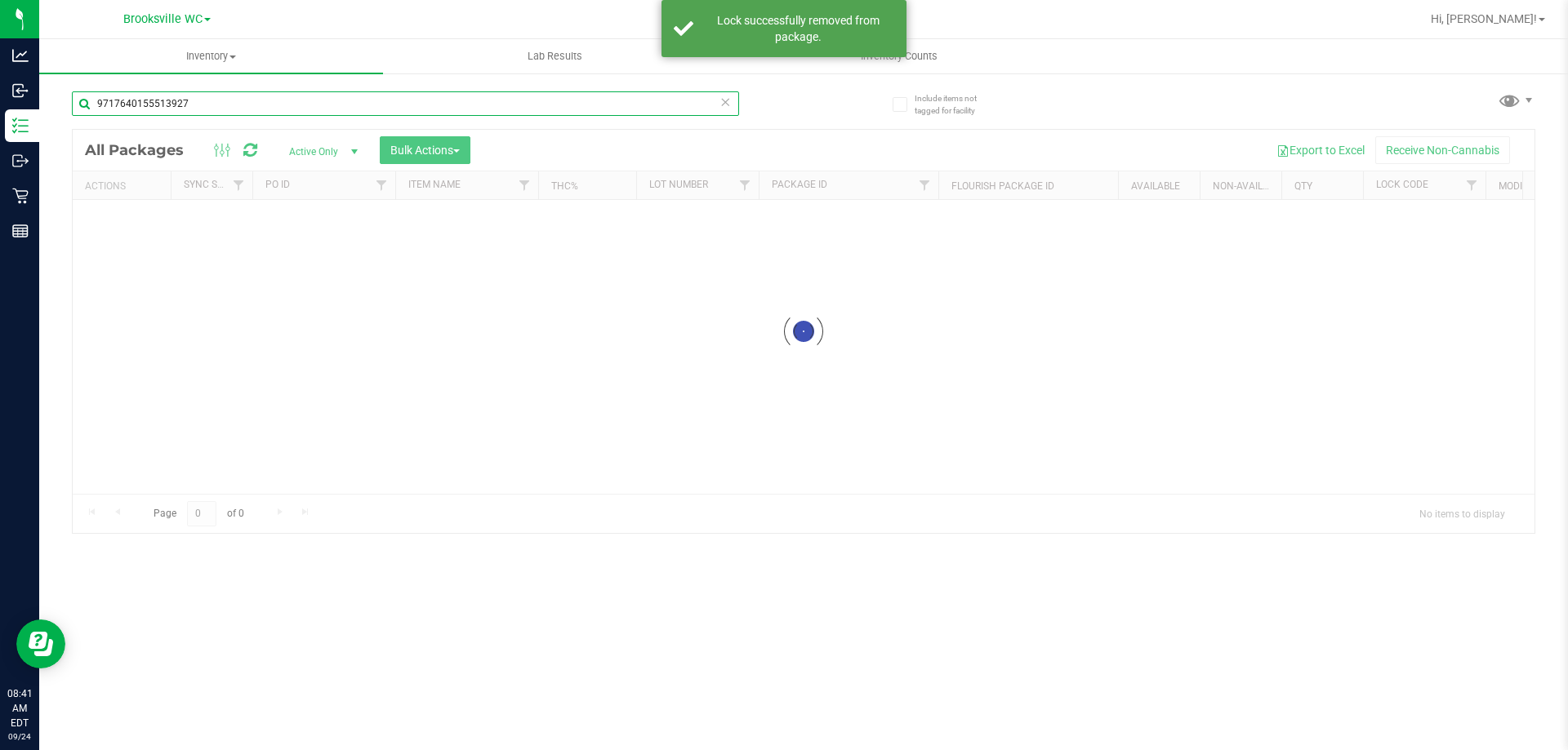
click at [318, 104] on input "9717640155513927" at bounding box center [406, 104] width 667 height 25
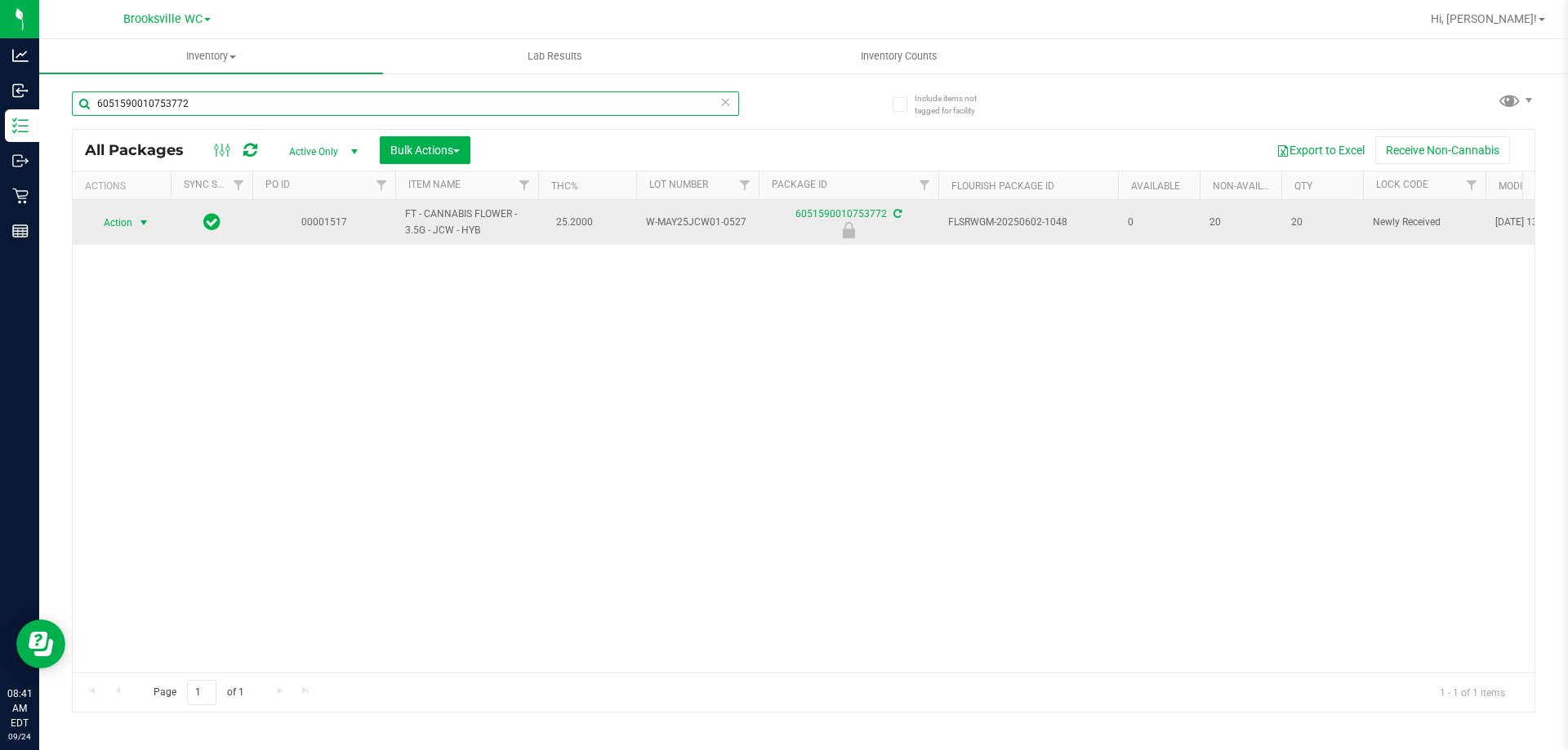
type input "6051590010753772"
click at [138, 211] on span "select" at bounding box center [144, 222] width 20 height 23
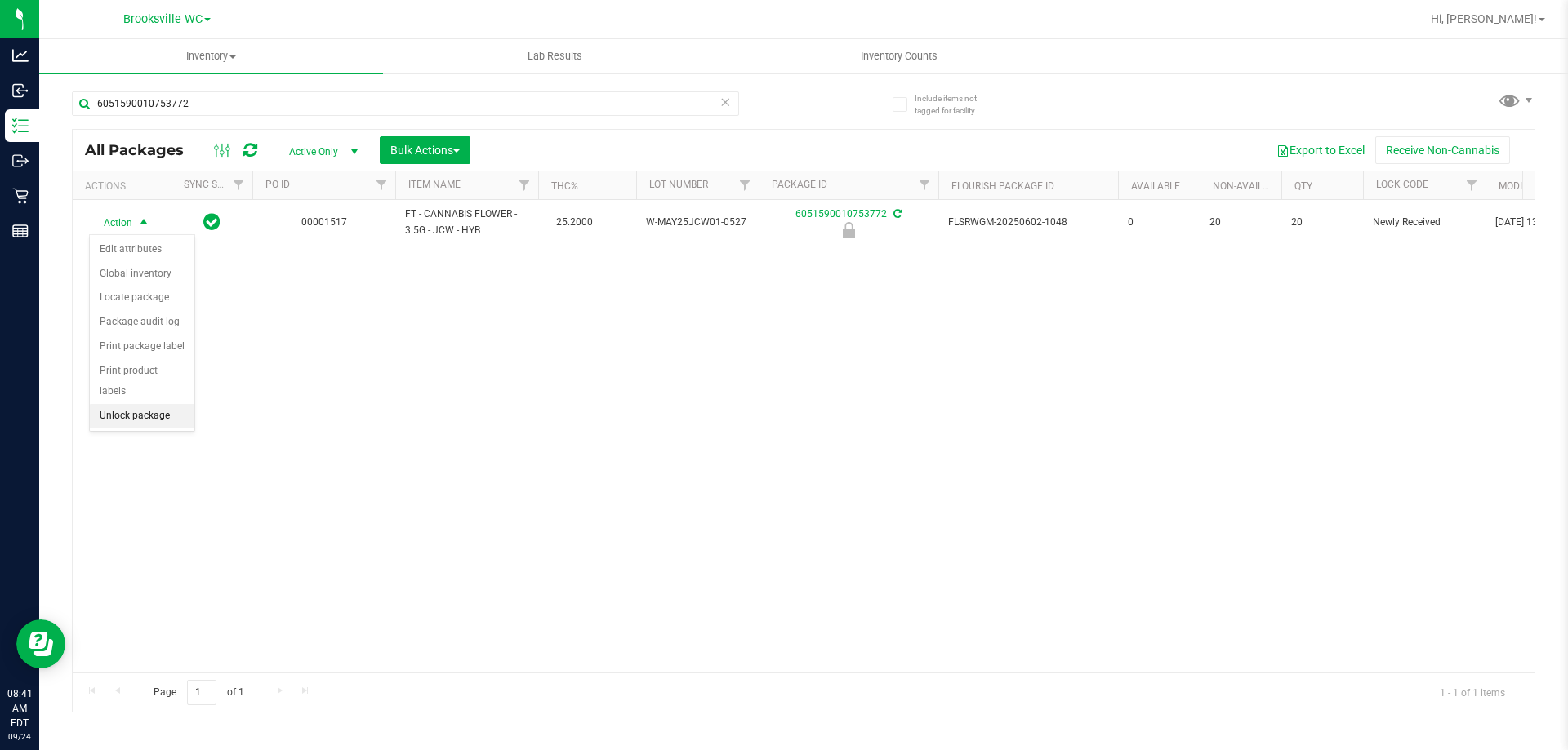
click at [137, 404] on li "Unlock package" at bounding box center [142, 416] width 104 height 25
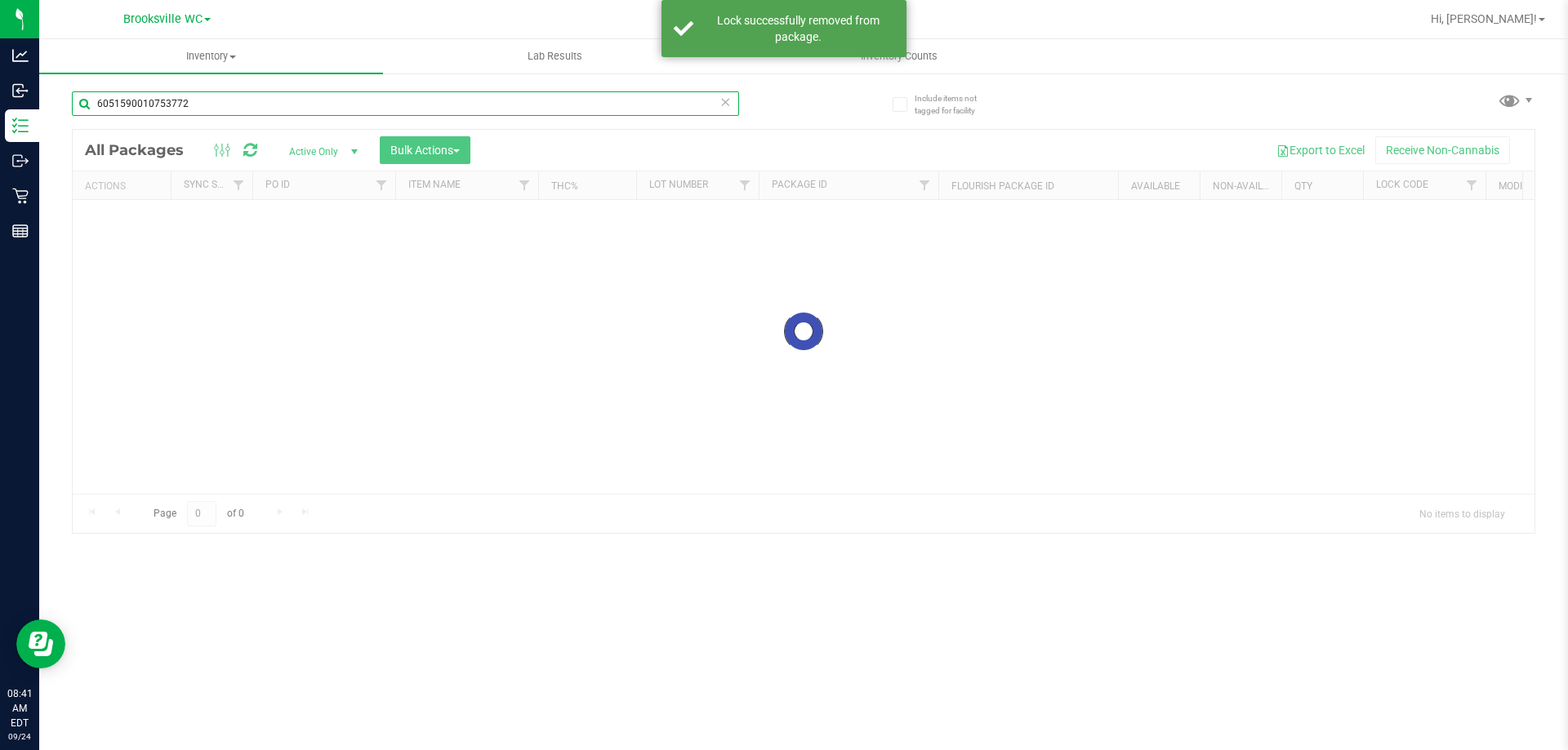
click at [253, 104] on input "6051590010753772" at bounding box center [406, 104] width 667 height 25
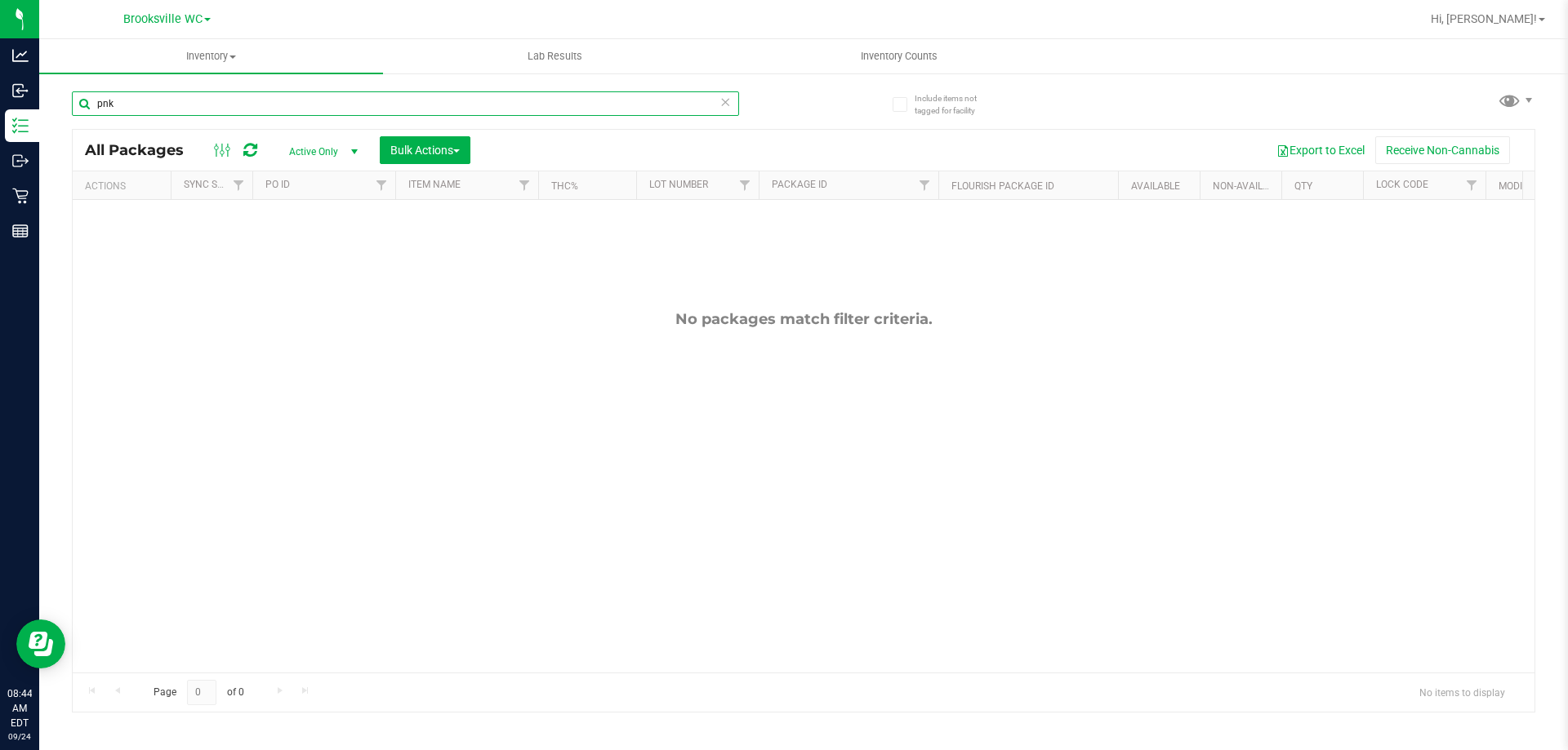
click at [244, 104] on input "pnk" at bounding box center [406, 104] width 667 height 25
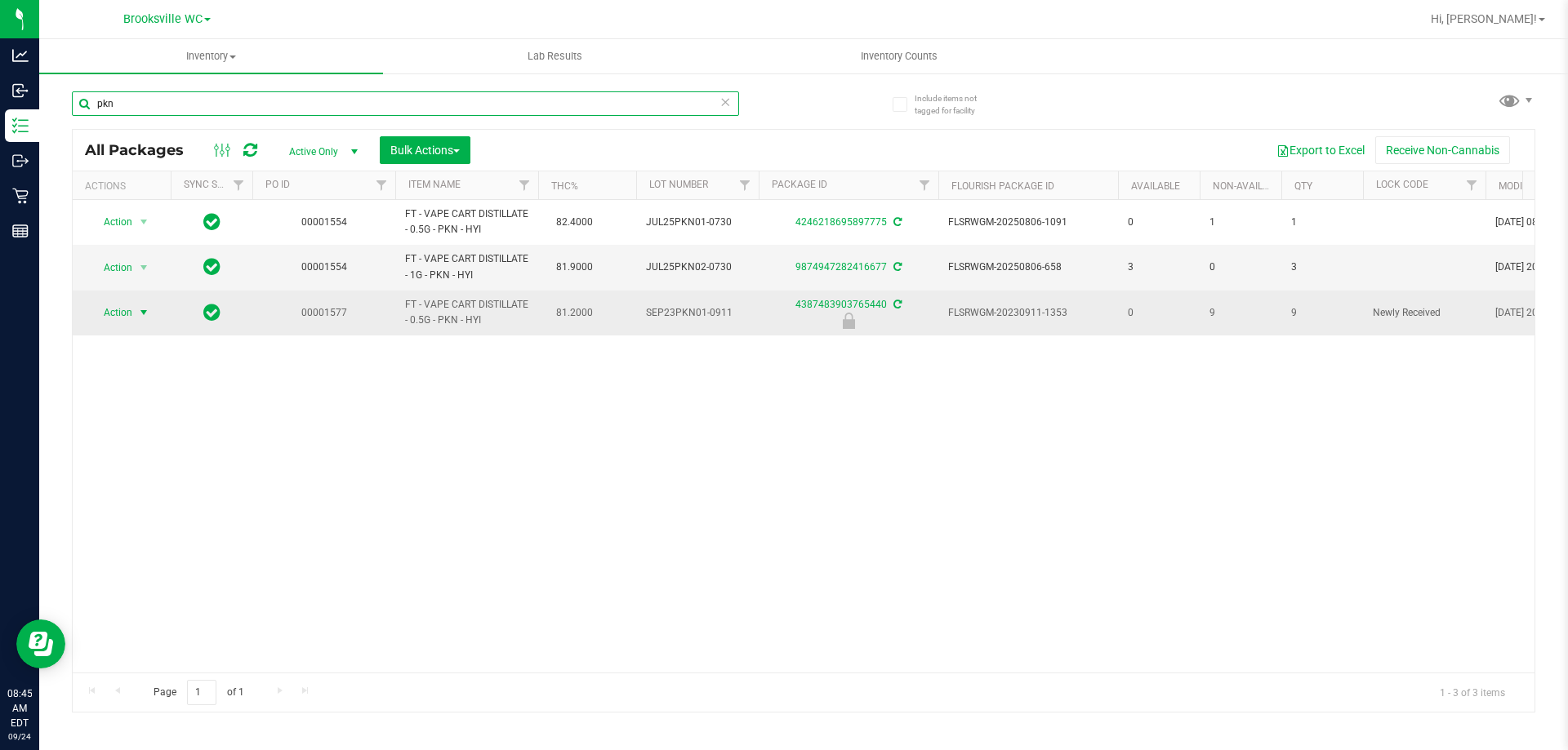
type input "pkn"
click at [134, 311] on span "select" at bounding box center [144, 312] width 20 height 23
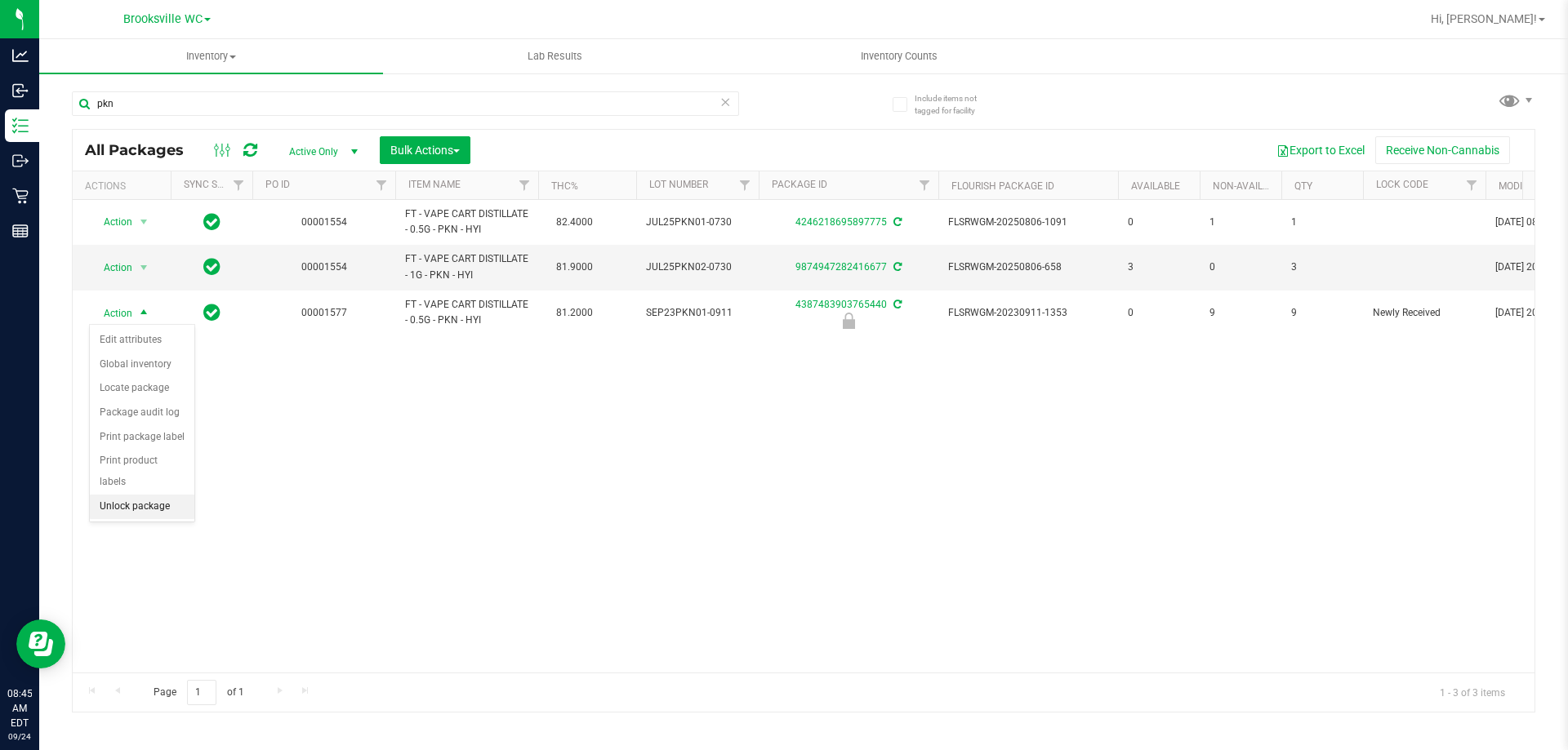
click at [180, 495] on li "Unlock package" at bounding box center [142, 507] width 104 height 25
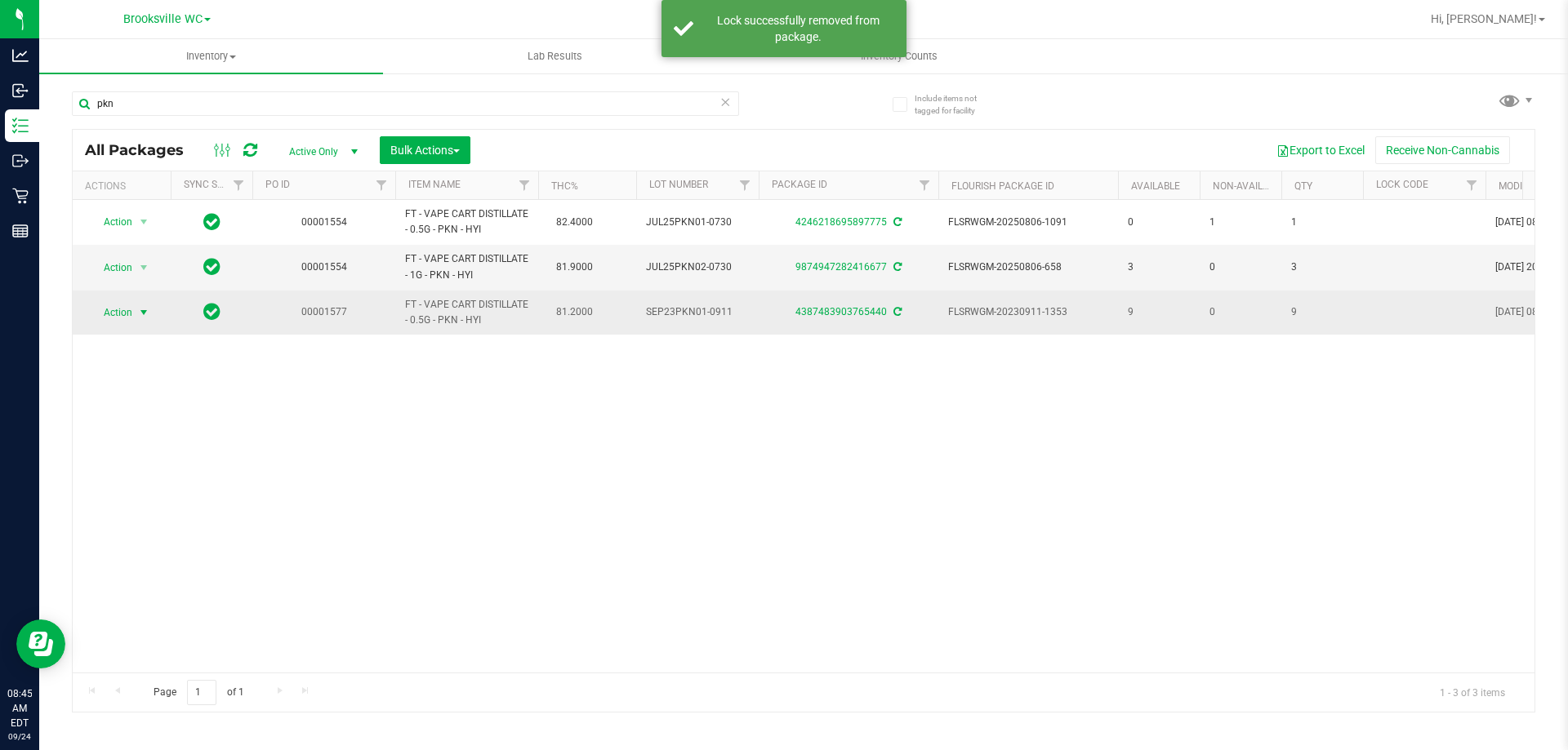
click at [138, 307] on span "select" at bounding box center [143, 312] width 13 height 13
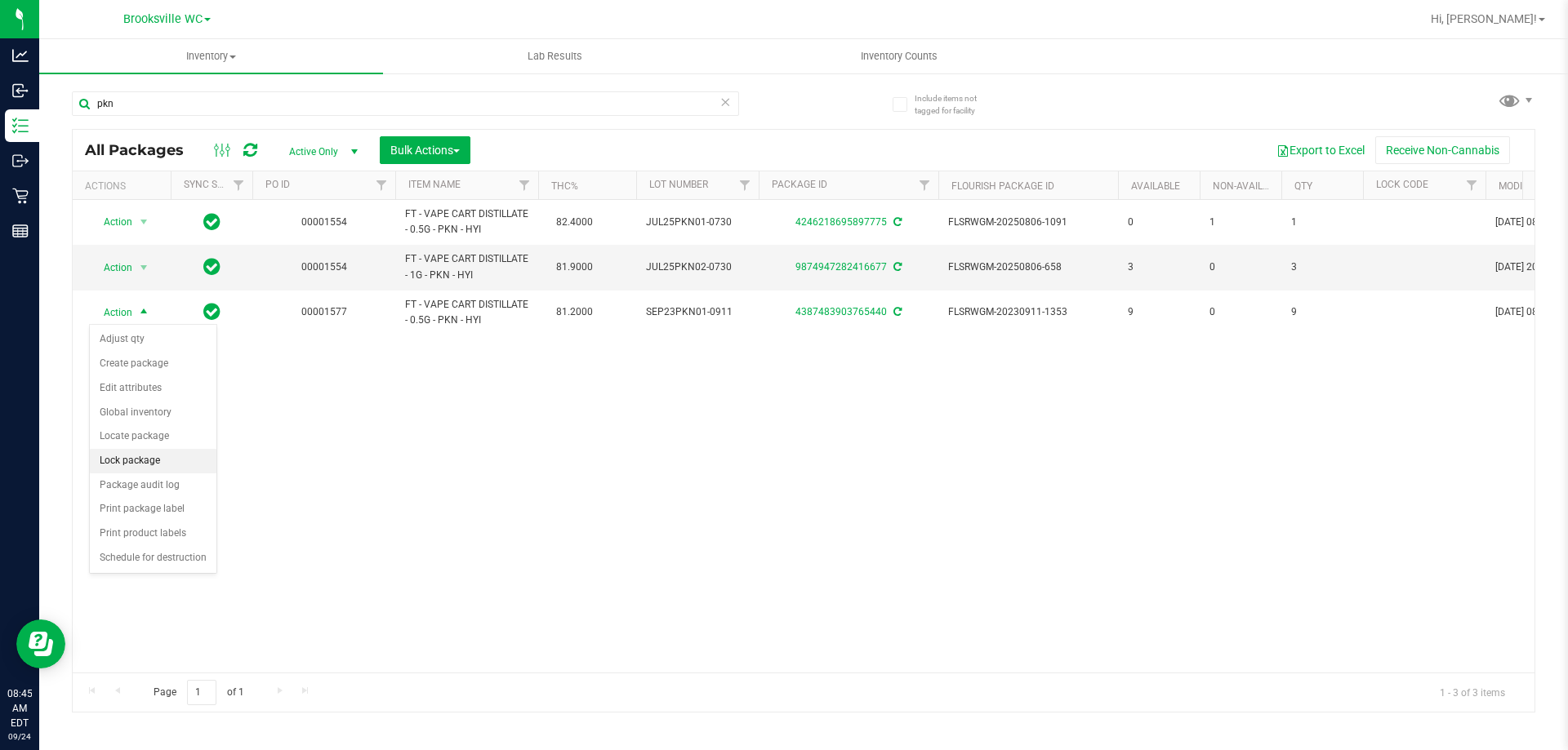
click at [138, 459] on li "Lock package" at bounding box center [153, 461] width 126 height 25
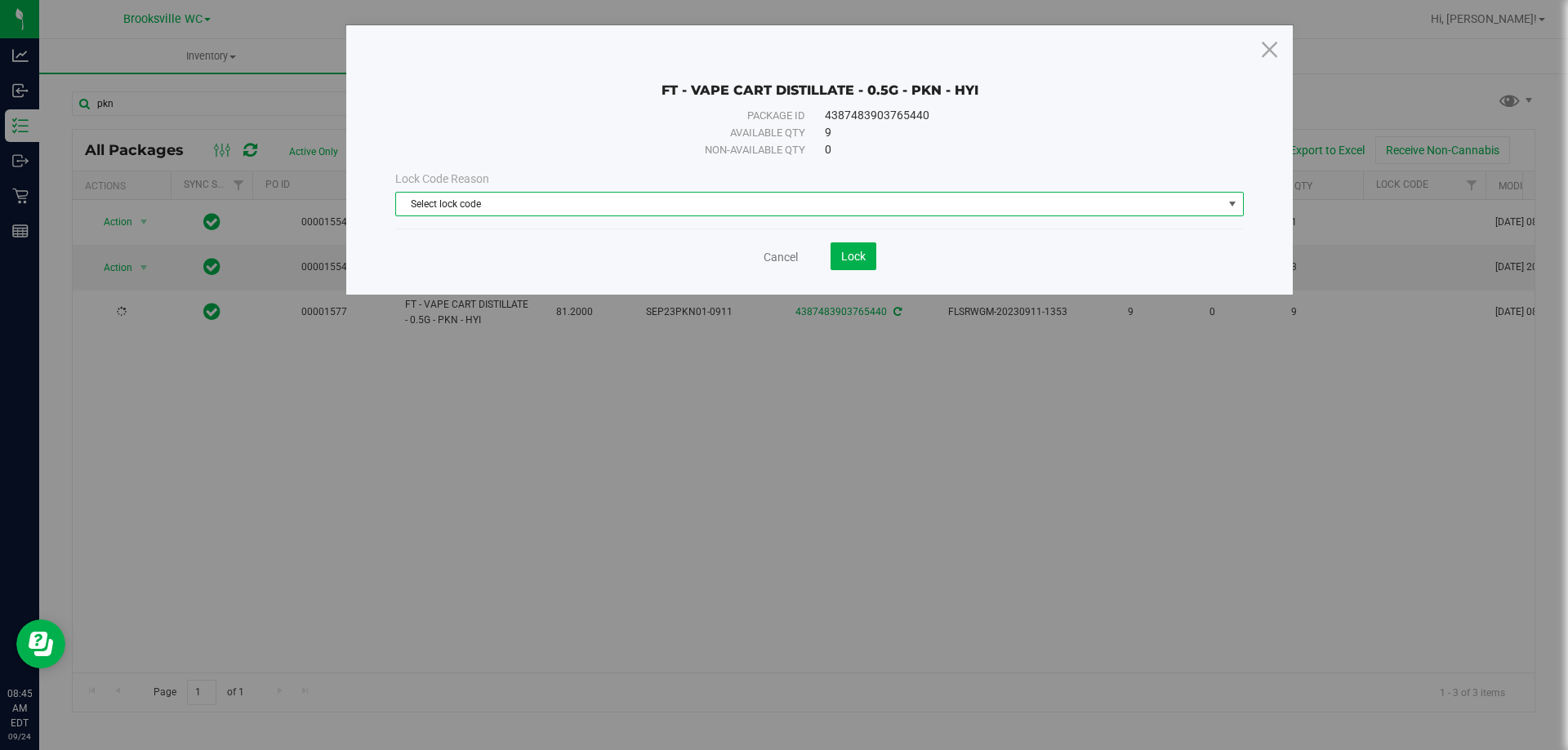
click at [716, 209] on span "Select lock code" at bounding box center [809, 204] width 826 height 23
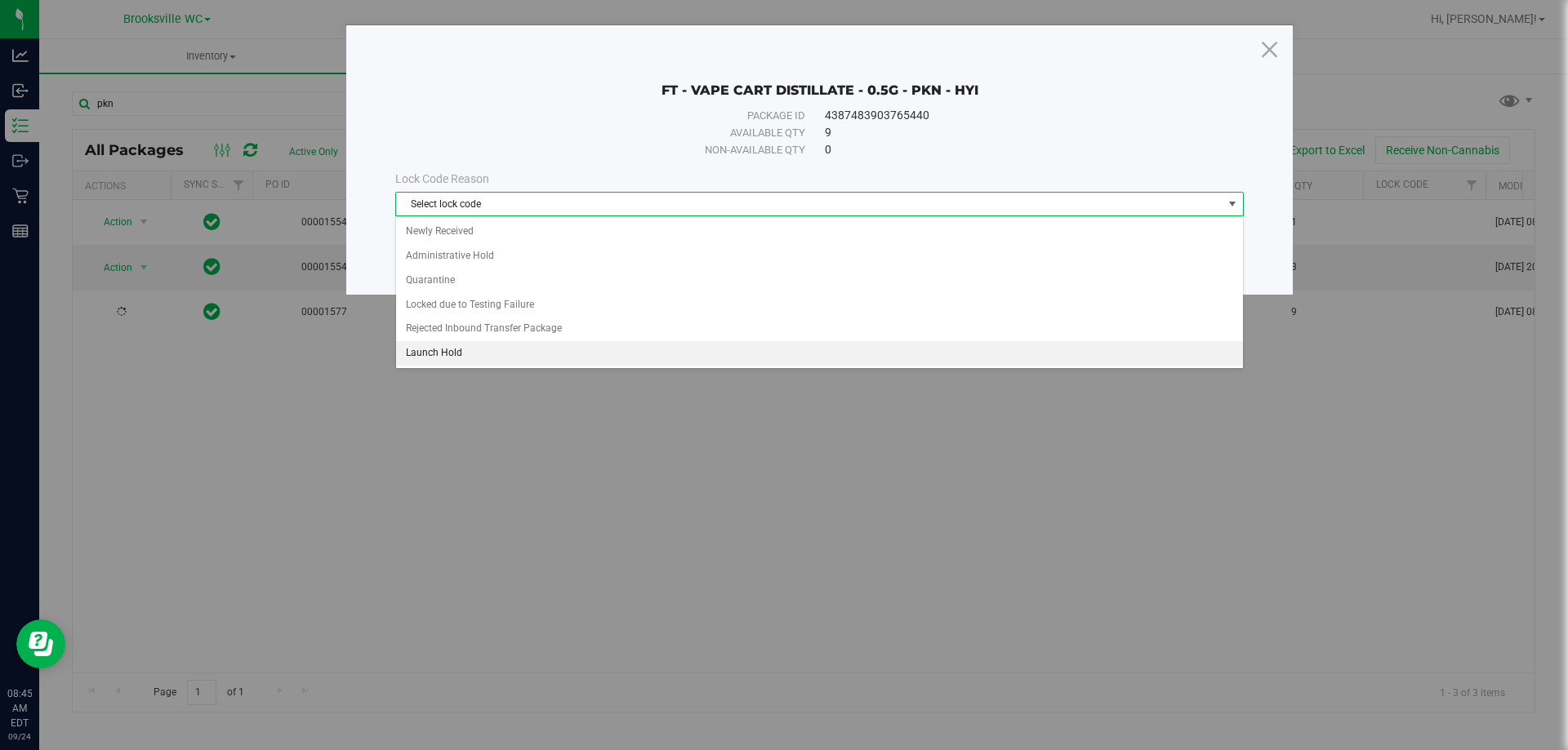
click at [654, 349] on li "Launch Hold" at bounding box center [819, 353] width 846 height 25
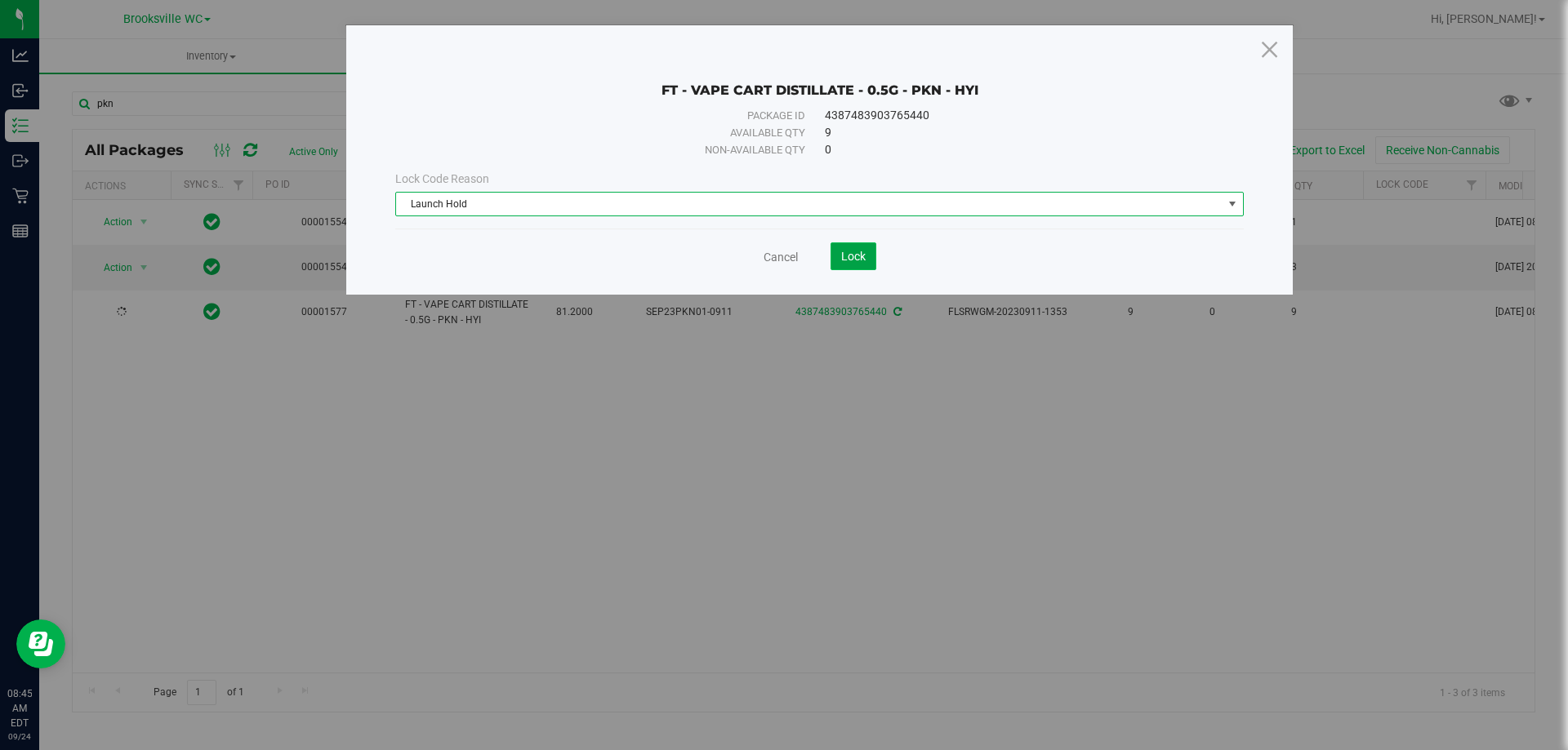
click at [863, 247] on button "Lock" at bounding box center [853, 256] width 46 height 28
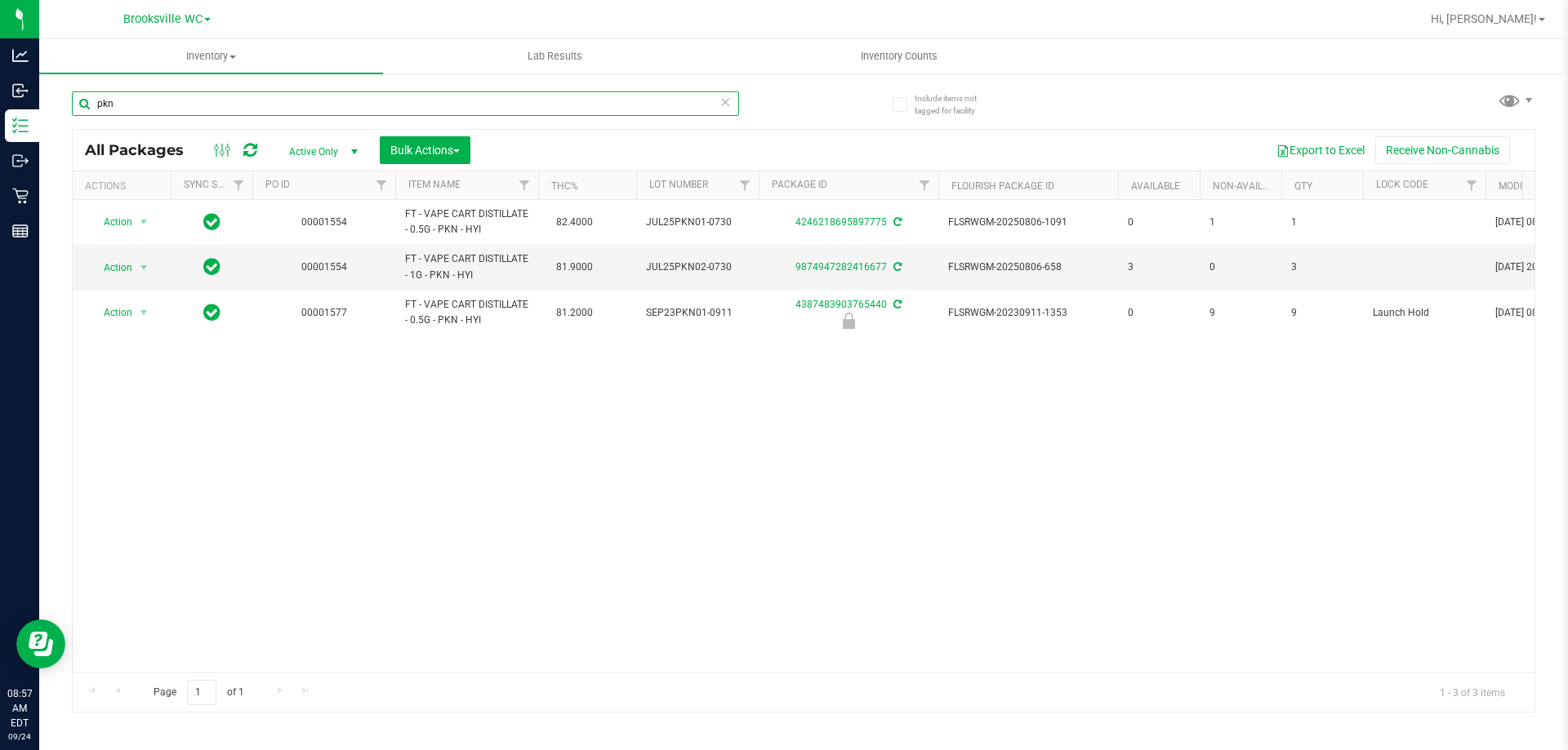
click at [206, 101] on input "pkn" at bounding box center [406, 104] width 667 height 25
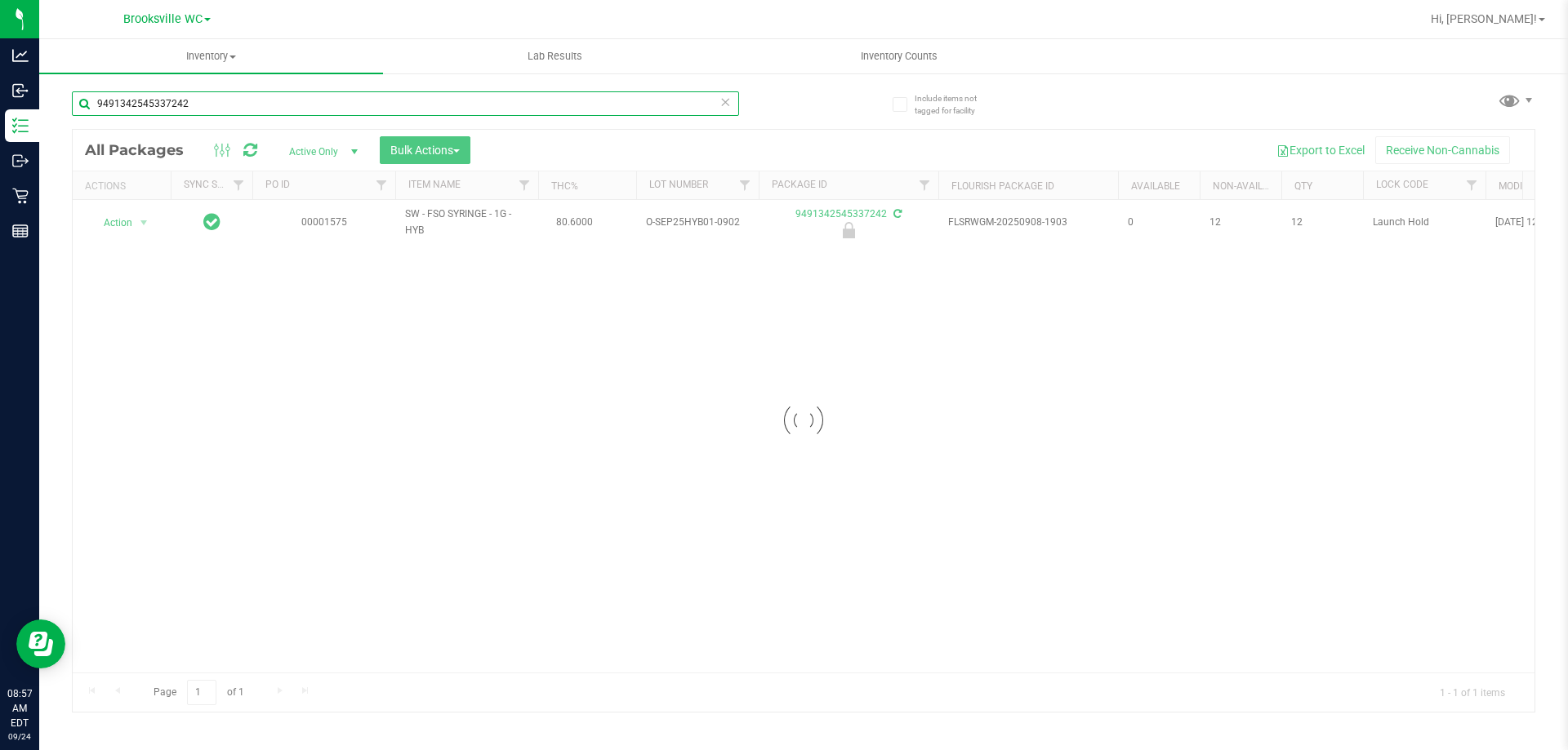
type input "9491342545337242"
click at [138, 221] on div at bounding box center [804, 421] width 1462 height 582
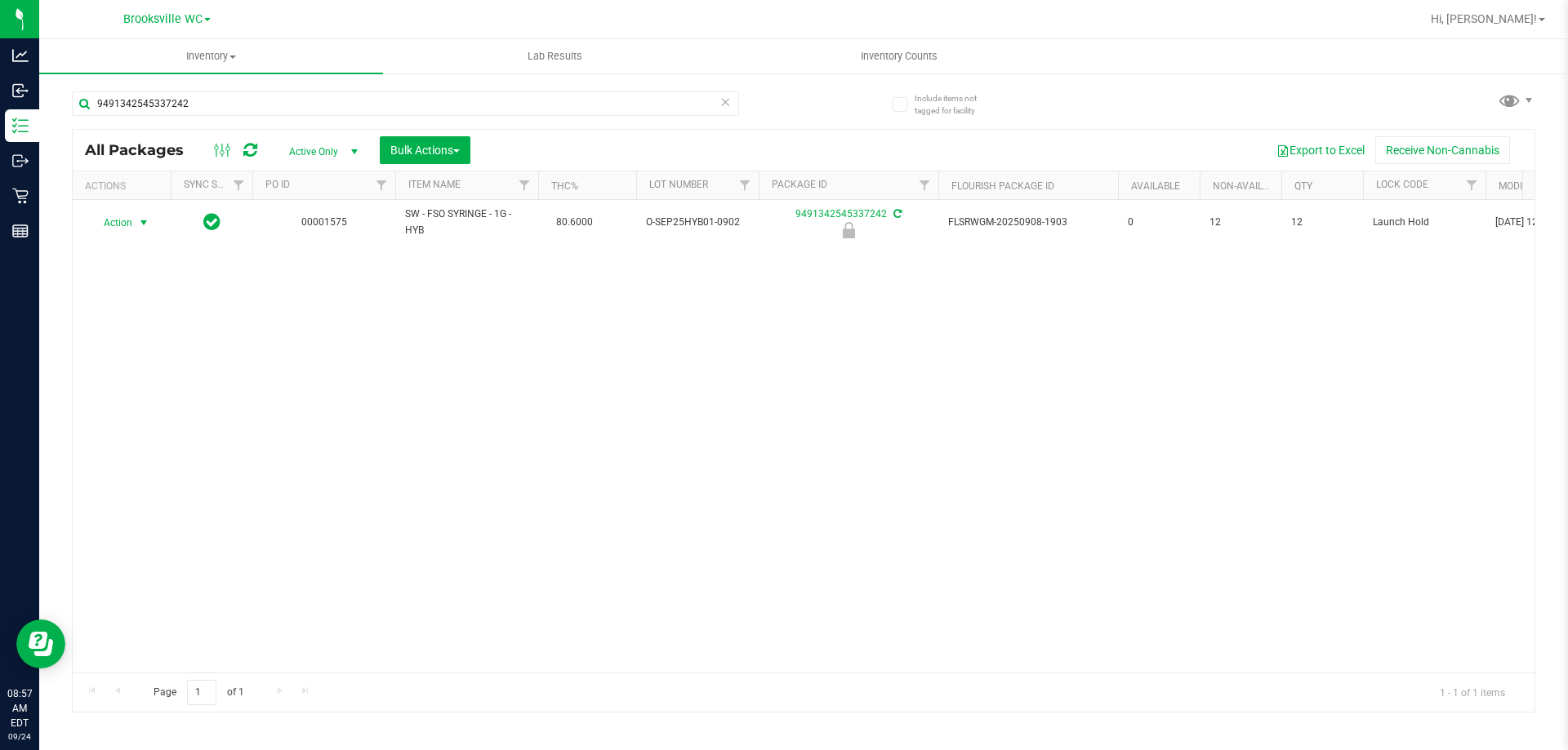
click at [138, 221] on span "select" at bounding box center [143, 222] width 13 height 13
click at [138, 404] on li "Unlock package" at bounding box center [142, 416] width 104 height 25
